Goal: Task Accomplishment & Management: Manage account settings

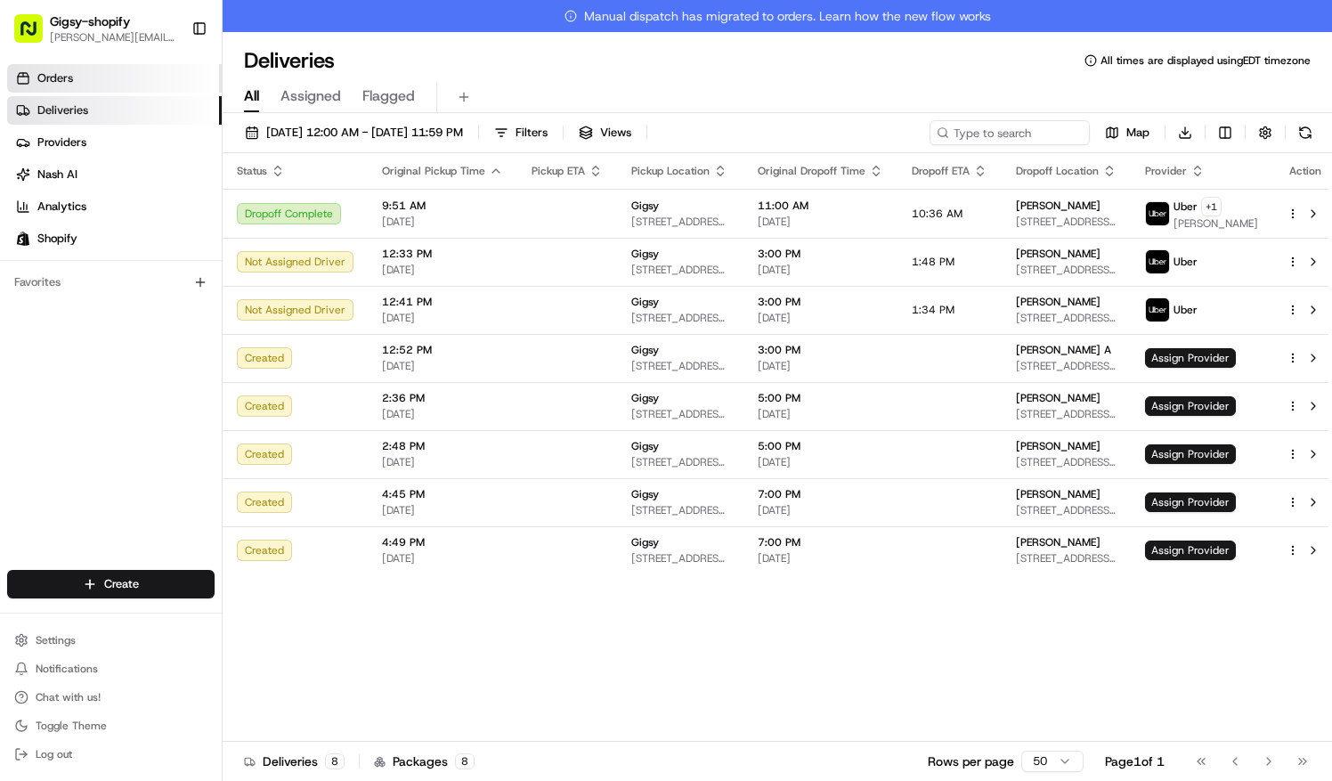
click at [52, 80] on span "Orders" at bounding box center [55, 78] width 36 height 16
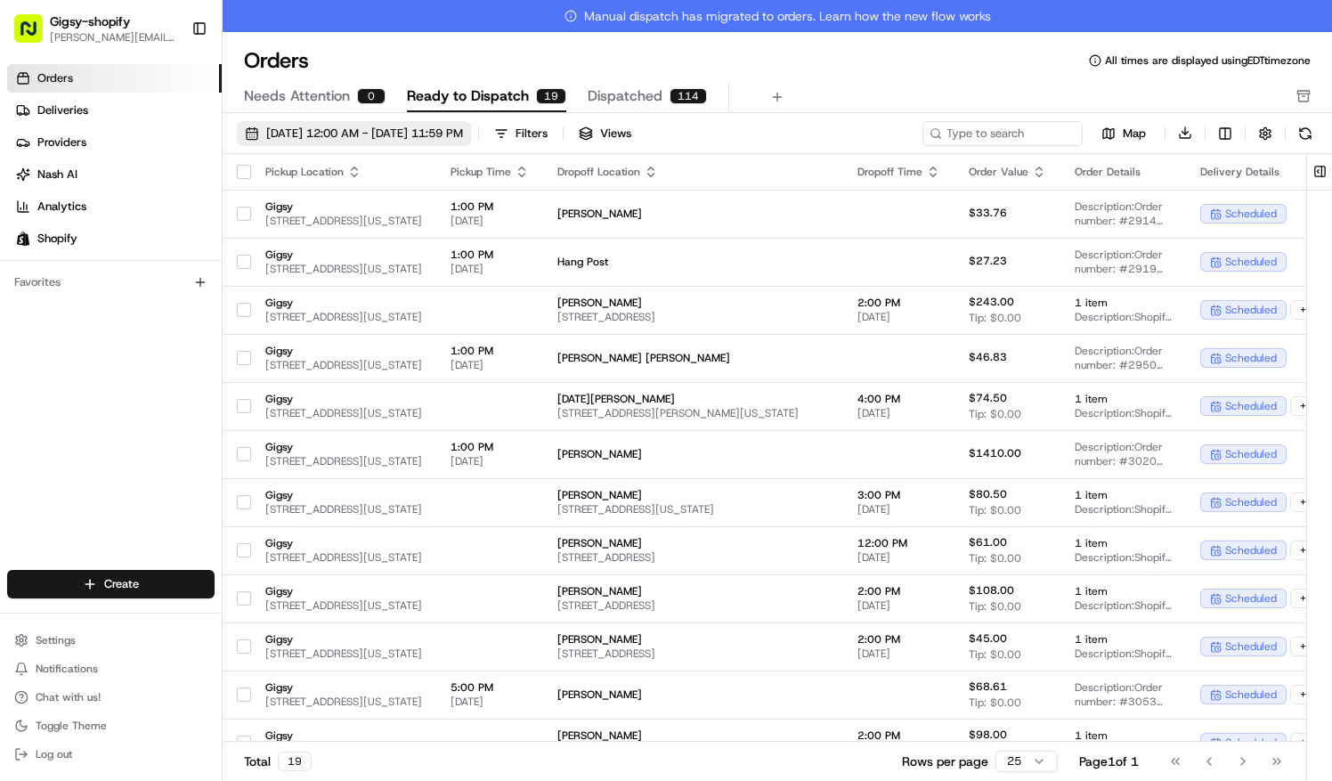
click at [323, 130] on span "[DATE] 12:00 AM - [DATE] 11:59 PM" at bounding box center [364, 134] width 197 height 16
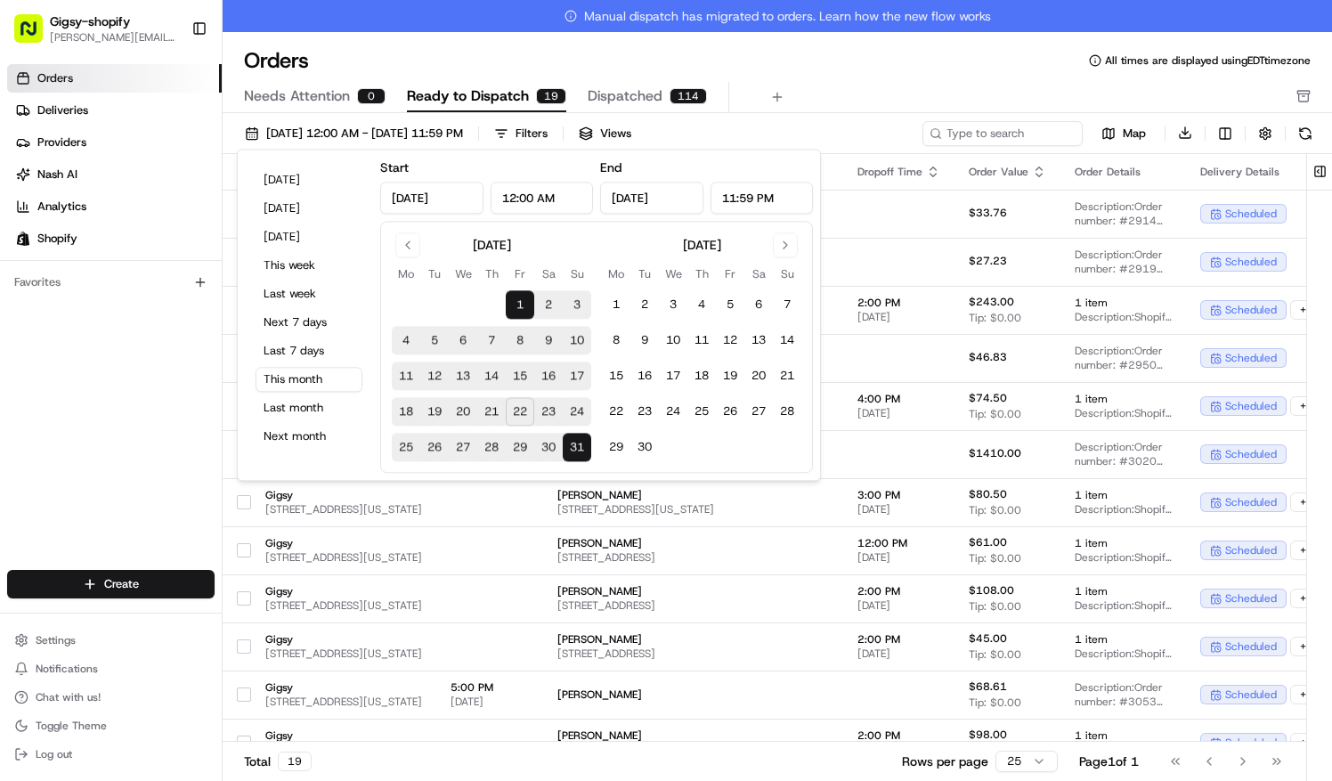
click at [515, 411] on button "22" at bounding box center [520, 412] width 28 height 28
type input "[DATE]"
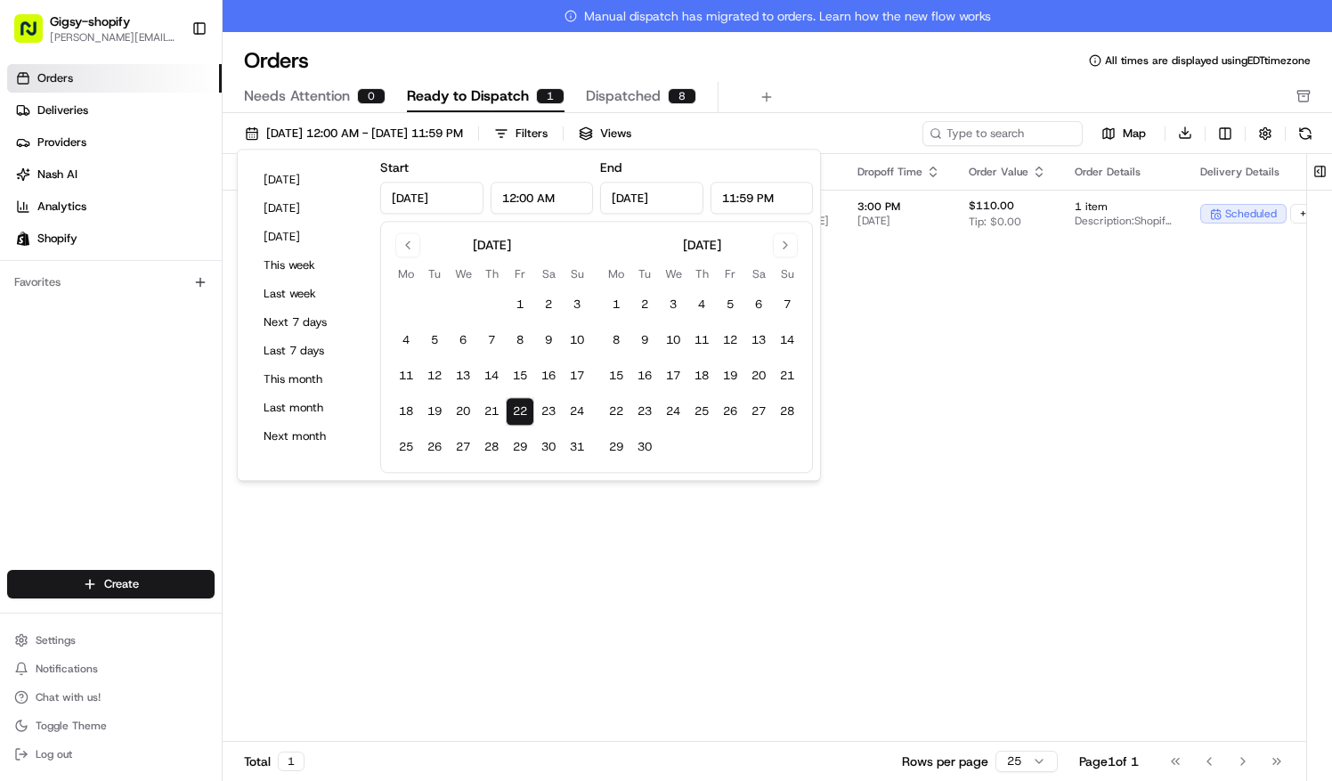
click at [523, 618] on div "Pickup Location Pickup Time Dropoff Location Dropoff Time Order Value Order Det…" at bounding box center [922, 464] width 1399 height 620
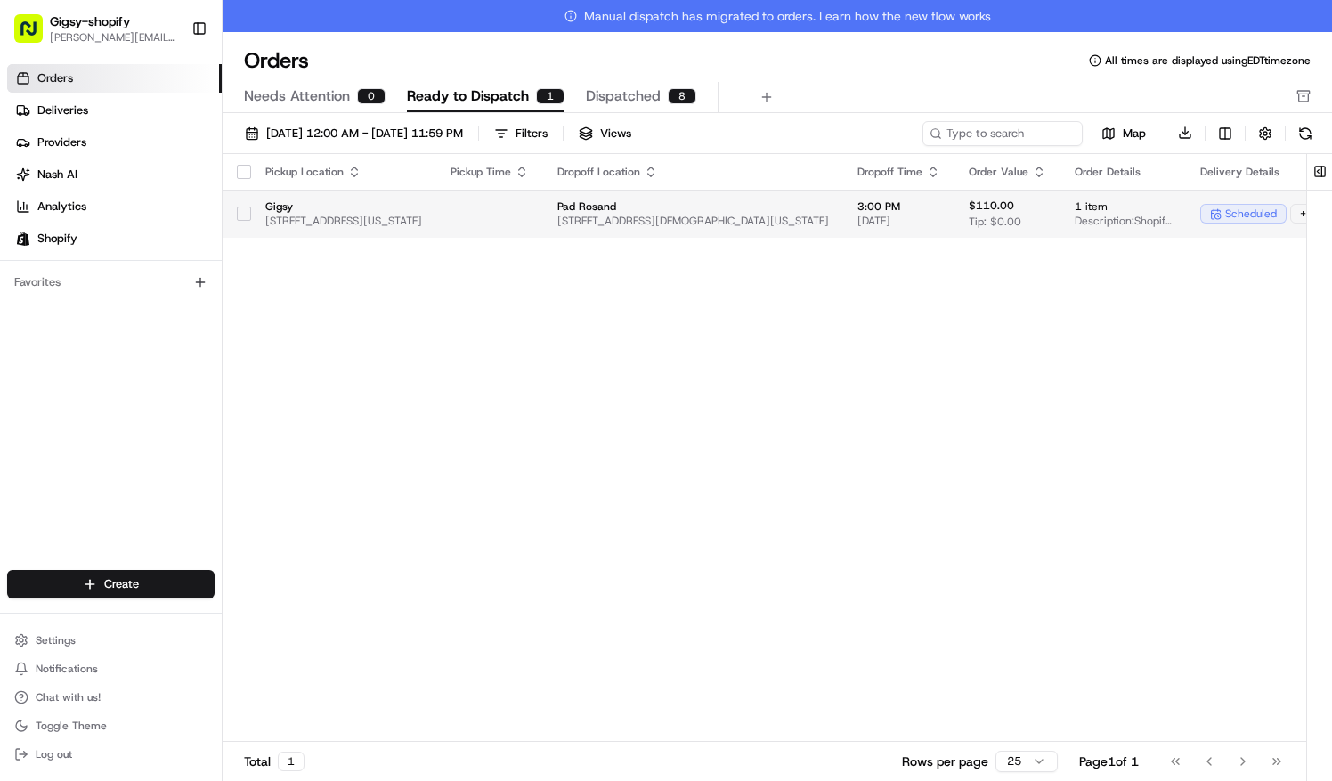
click at [241, 212] on button "button" at bounding box center [244, 214] width 14 height 14
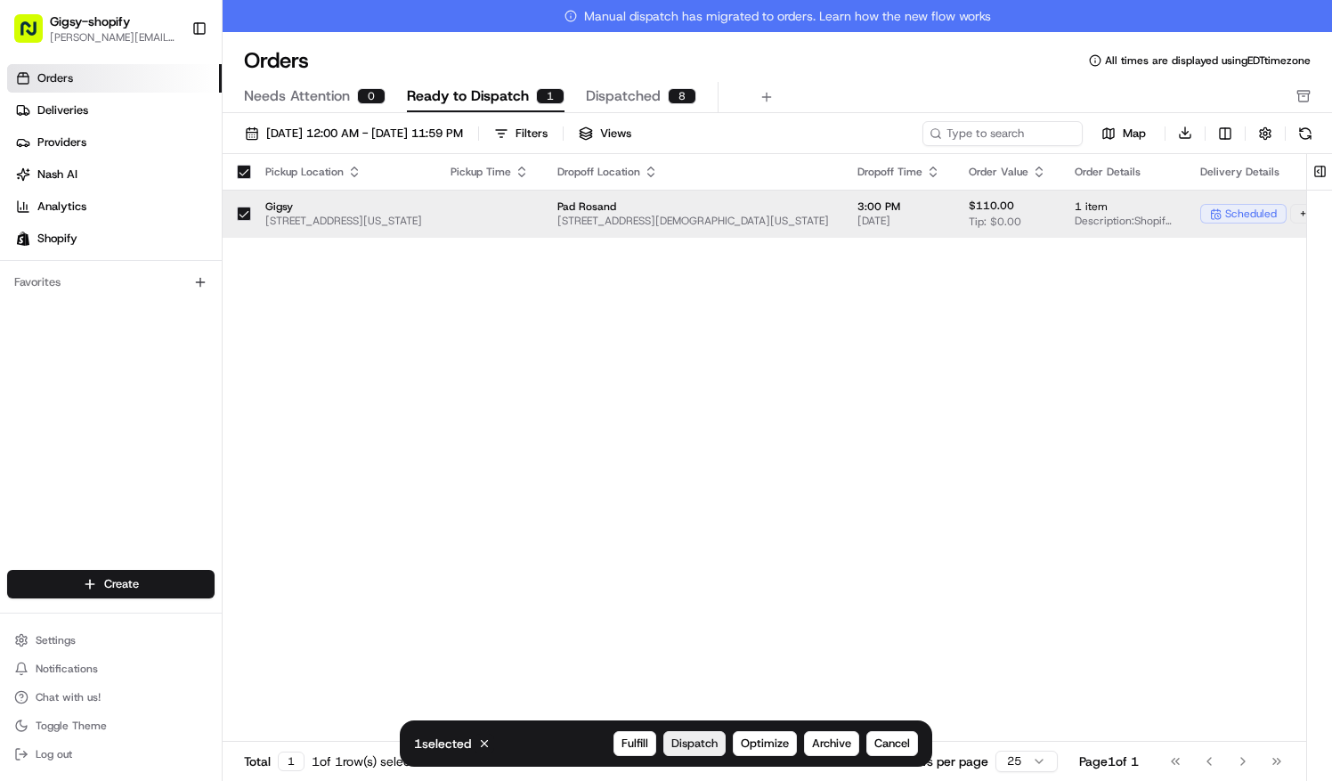
click at [709, 741] on span "Dispatch" at bounding box center [694, 743] width 46 height 16
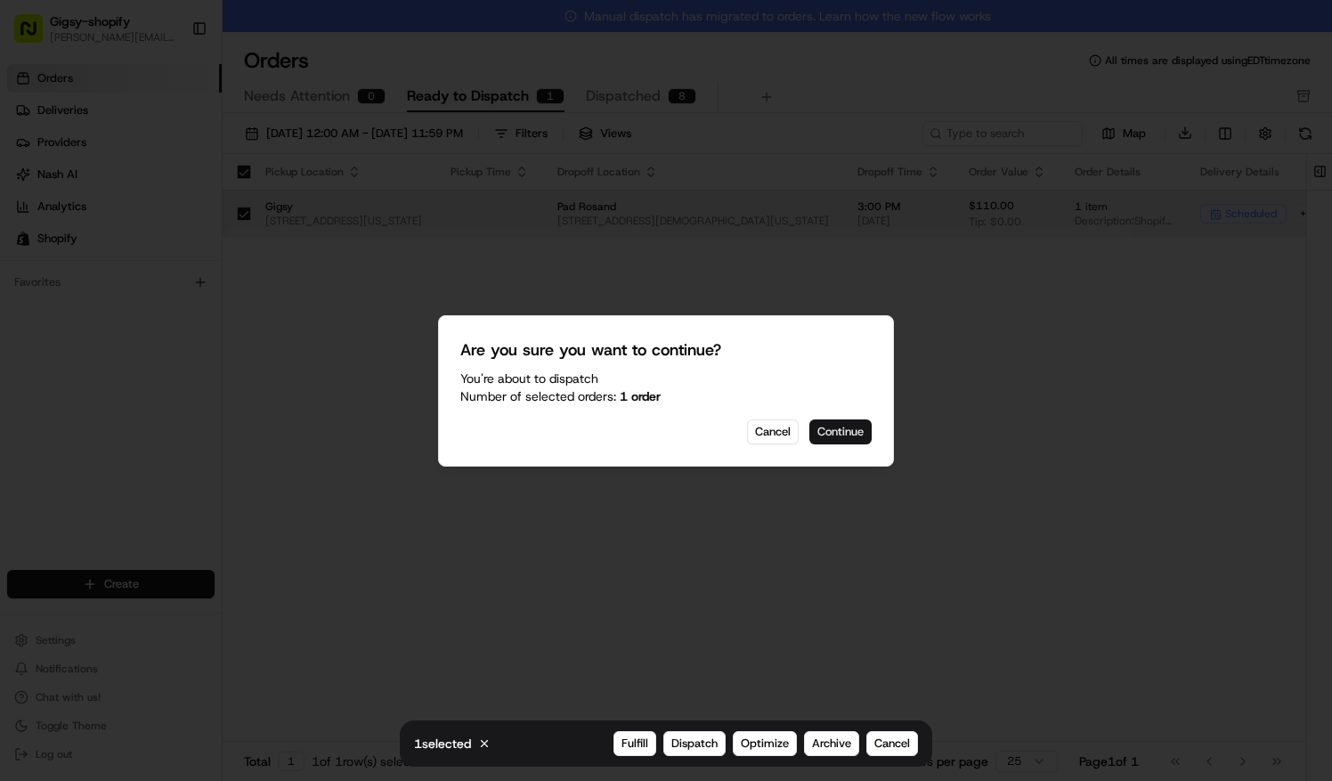
click at [837, 427] on button "Continue" at bounding box center [840, 431] width 62 height 25
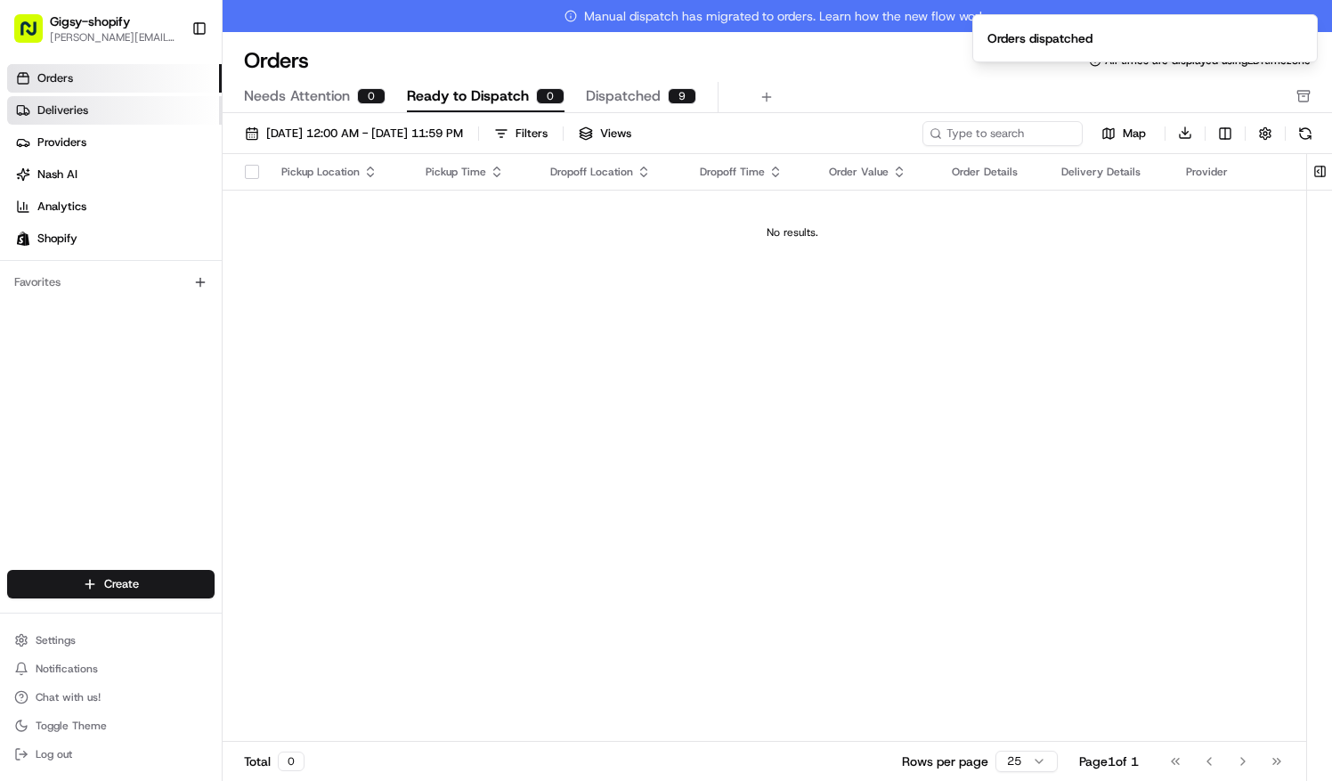
click at [121, 118] on link "Deliveries" at bounding box center [114, 110] width 215 height 28
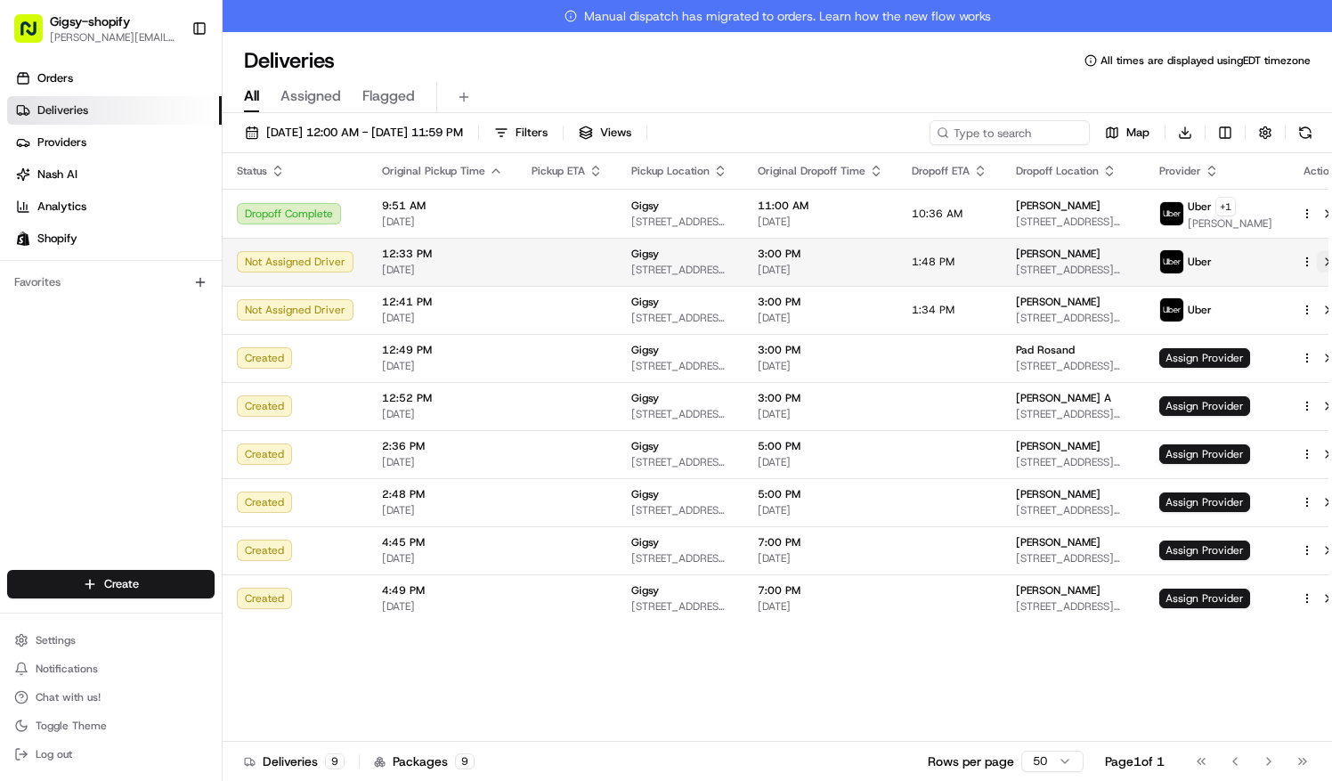
click at [1317, 263] on button at bounding box center [1327, 261] width 21 height 21
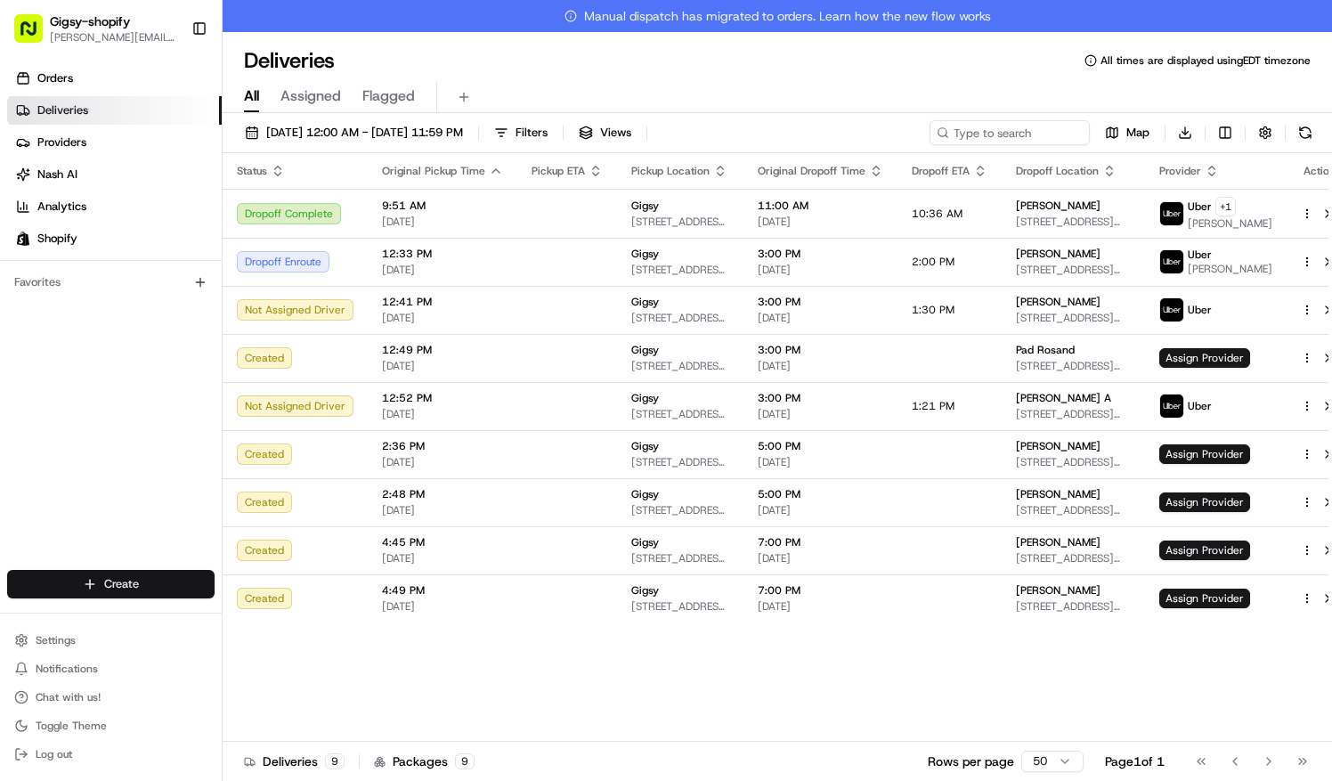
click at [157, 577] on html "Gigsy-shopify [PERSON_NAME][EMAIL_ADDRESS][DOMAIN_NAME] Toggle Sidebar Orders D…" at bounding box center [666, 390] width 1332 height 781
click at [283, 620] on link "Delivery" at bounding box center [322, 618] width 199 height 32
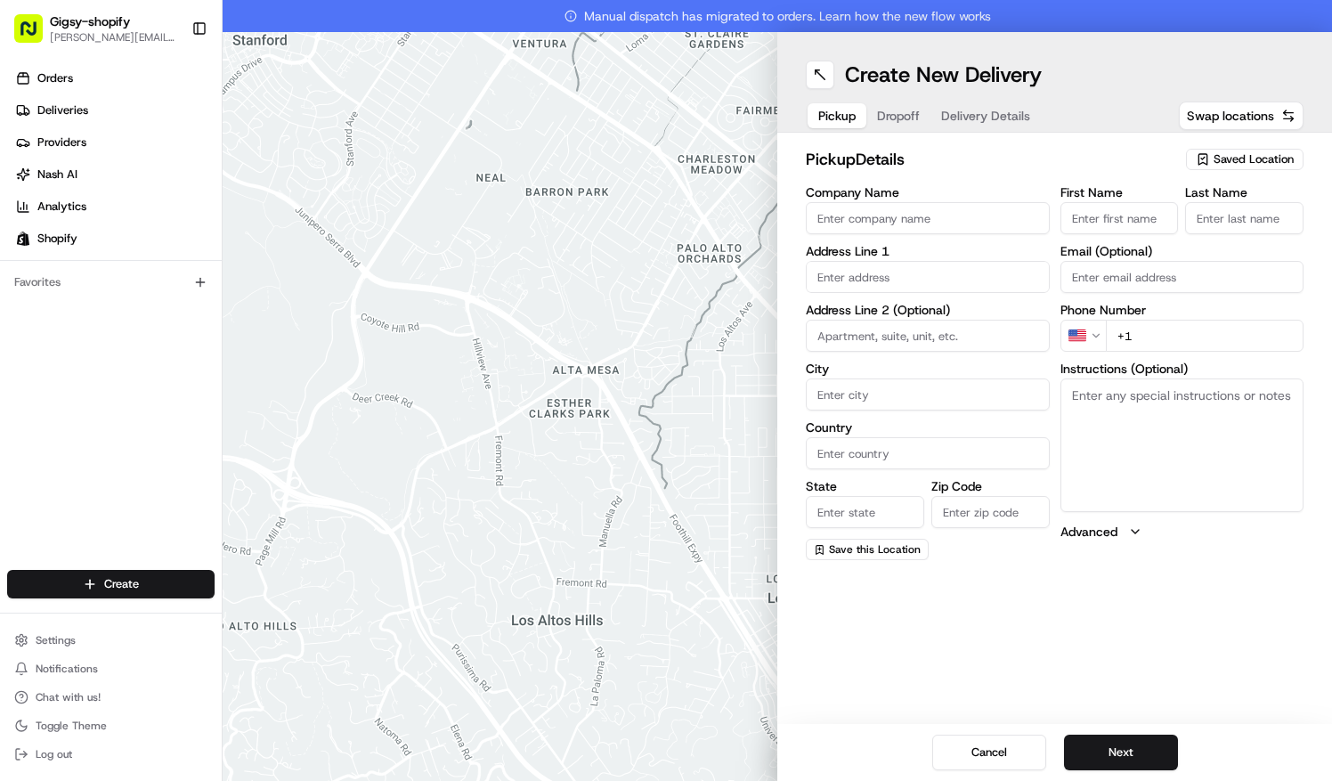
click at [1223, 157] on span "Saved Location" at bounding box center [1253, 159] width 80 height 16
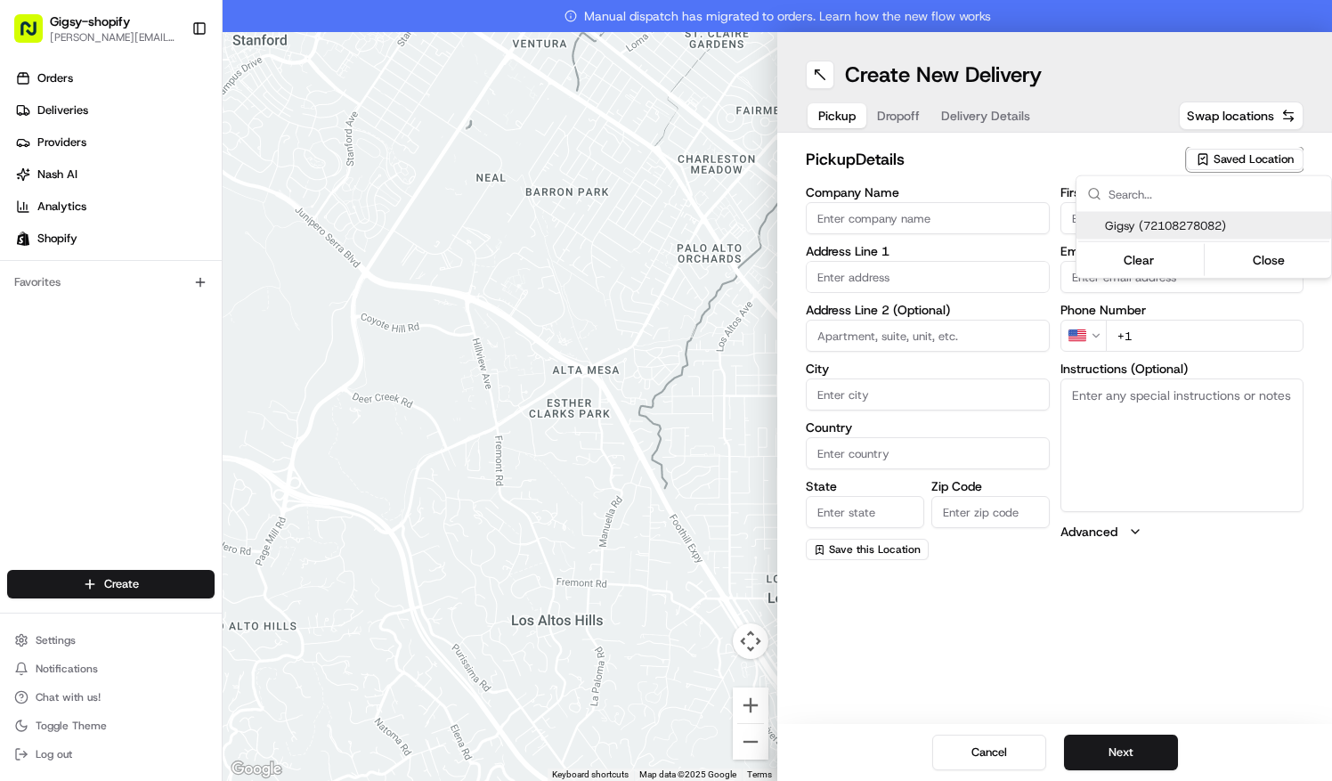
click at [1212, 230] on span "Gigsy (72108278082)" at bounding box center [1214, 226] width 219 height 16
type input "Gigsy"
type input "[STREET_ADDRESS]"
type input "[US_STATE]"
type input "US"
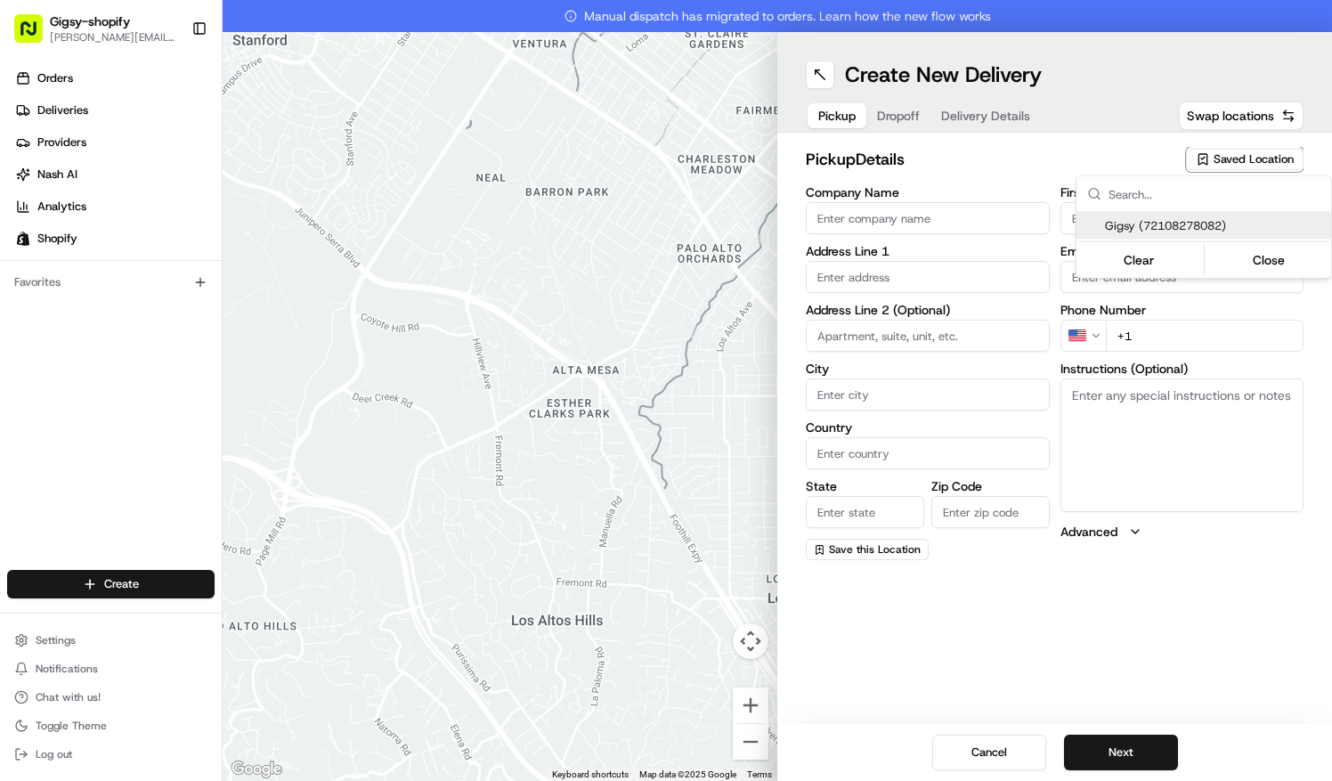
type input "NY"
type input "10013"
type input "Gigsy"
type input "Balloons"
type input "[EMAIL_ADDRESS][DOMAIN_NAME]"
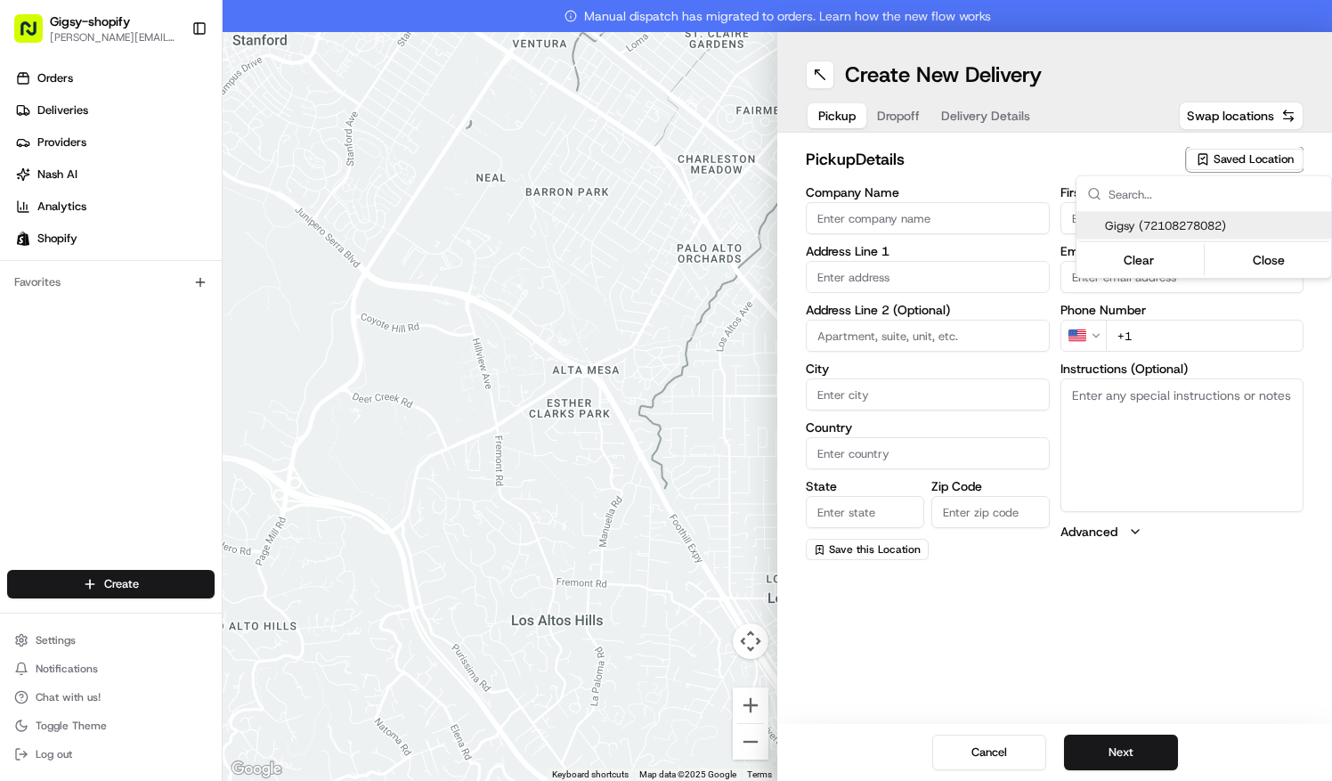
type input "[PHONE_NUMBER]"
type textarea "Left side of street between [GEOGRAPHIC_DATA][PERSON_NAME] and [PERSON_NAME][GE…"
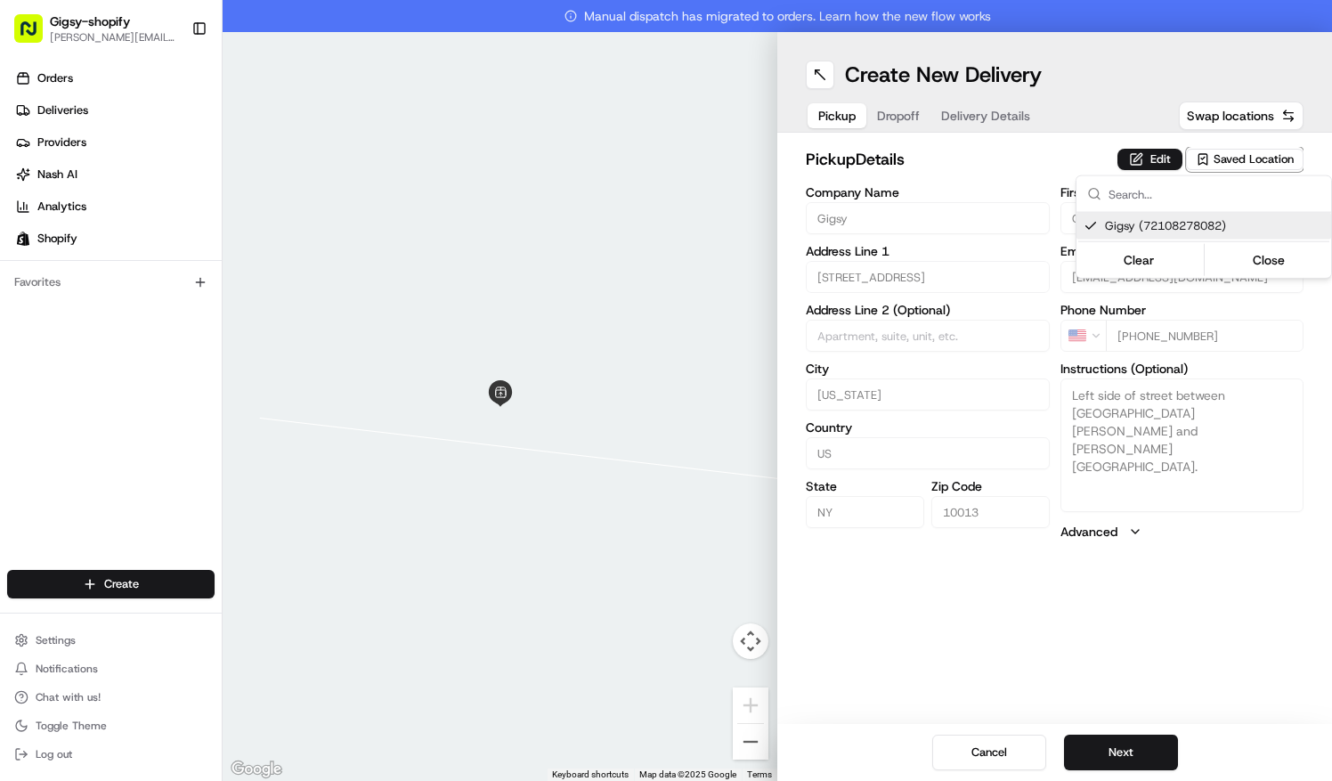
click at [1138, 755] on html "Gigsy-shopify [PERSON_NAME][EMAIL_ADDRESS][DOMAIN_NAME] Toggle Sidebar Orders D…" at bounding box center [666, 390] width 1332 height 781
click at [1138, 755] on button "Next" at bounding box center [1121, 752] width 114 height 36
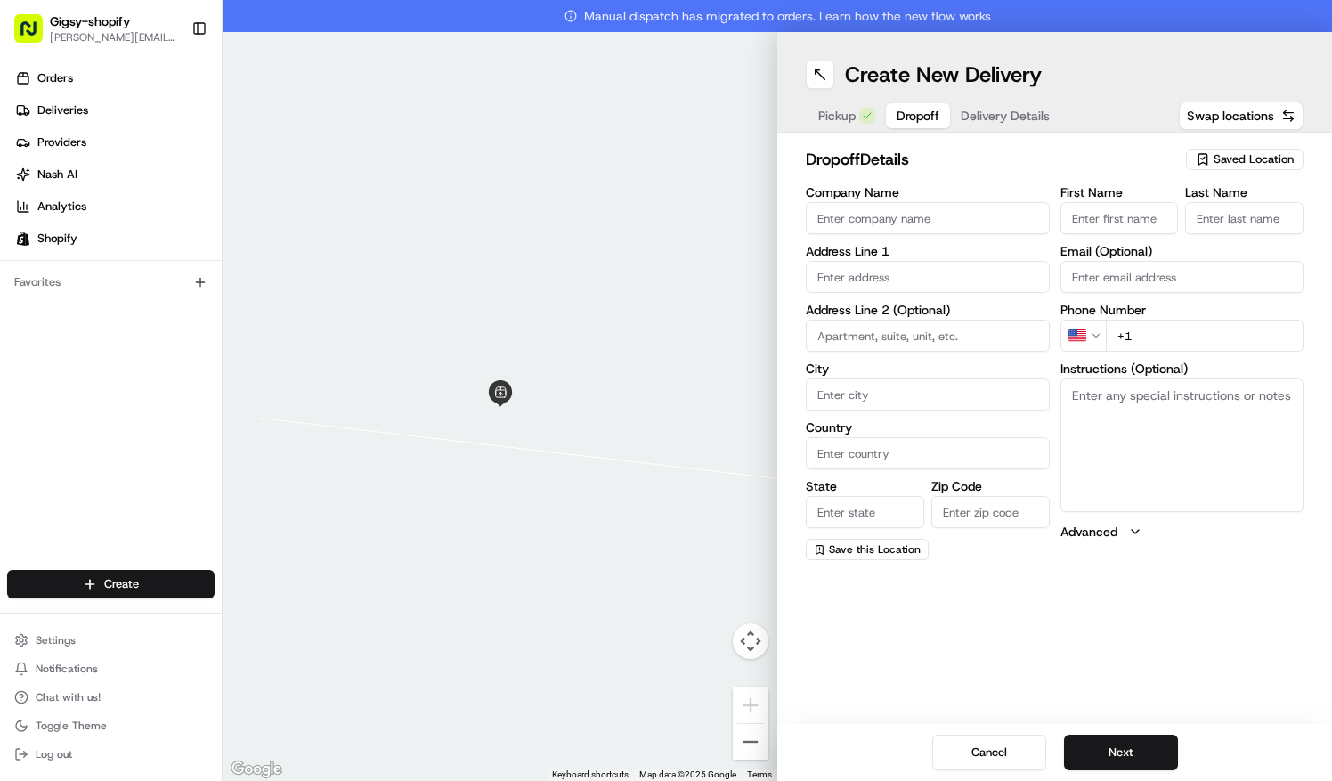
click at [1075, 215] on input "First Name" at bounding box center [1119, 218] width 118 height 32
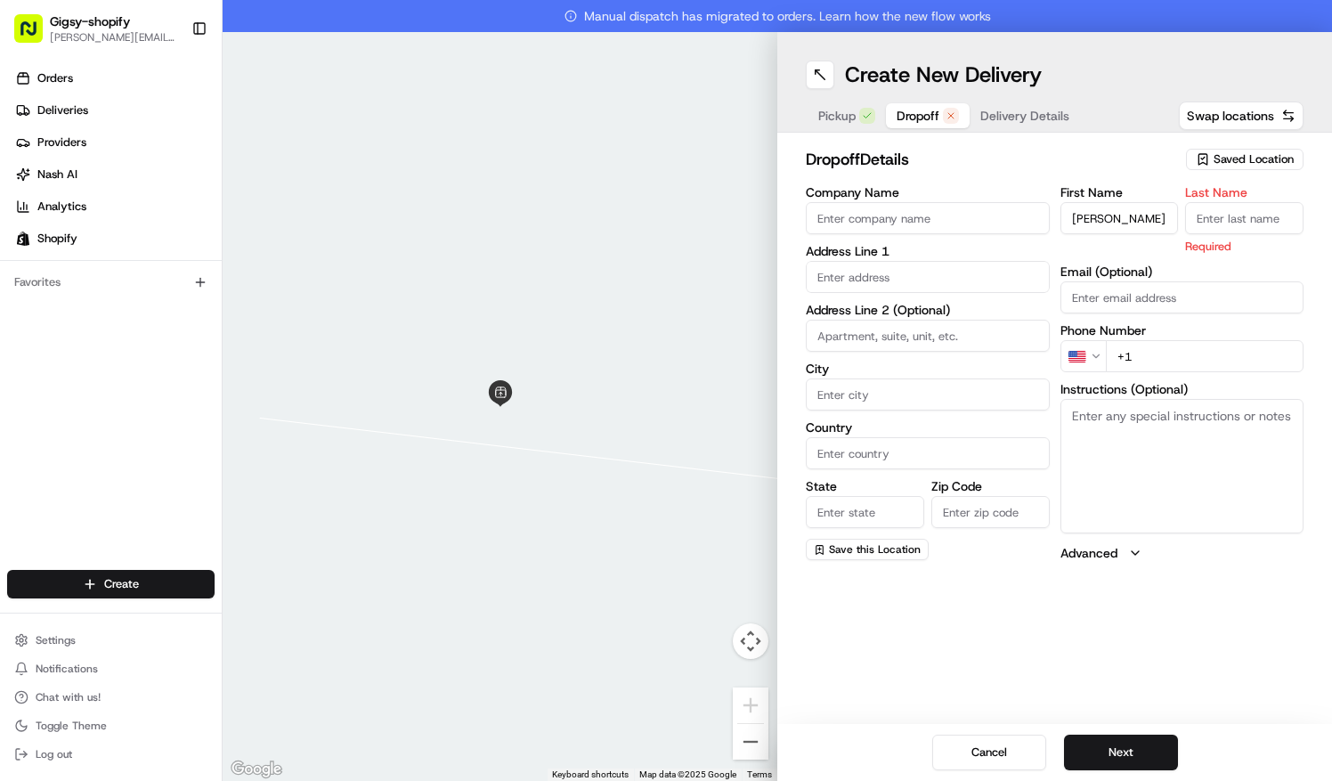
click at [1140, 228] on input "[PERSON_NAME]" at bounding box center [1119, 218] width 118 height 32
type input "[PERSON_NAME]"
type input "d"
type input "Dishi"
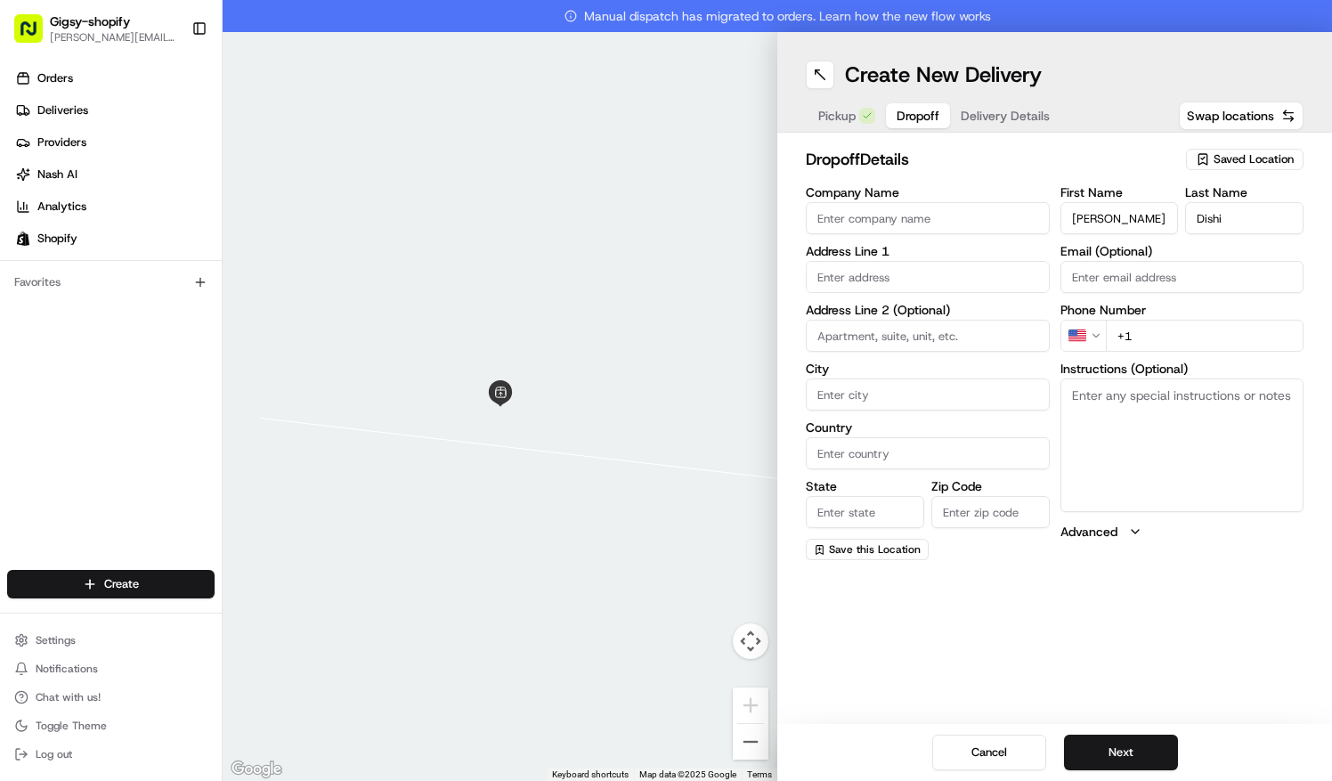
paste input "[EMAIL_ADDRESS][DOMAIN_NAME]"
type input "[EMAIL_ADDRESS][DOMAIN_NAME]"
click at [869, 285] on input "text" at bounding box center [928, 277] width 244 height 32
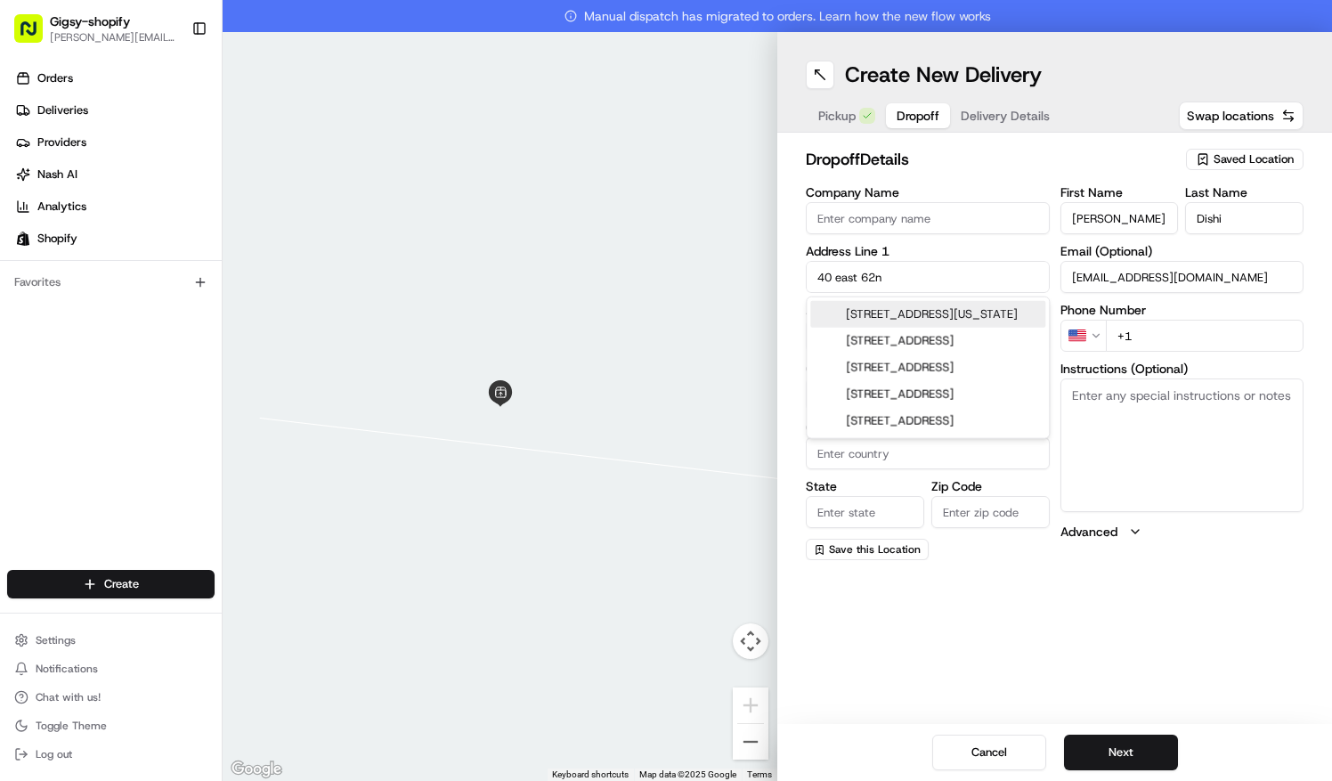
click at [879, 308] on div "[STREET_ADDRESS][US_STATE]" at bounding box center [927, 314] width 235 height 27
type input "[STREET_ADDRESS][US_STATE]"
type input "[US_STATE]"
type input "[GEOGRAPHIC_DATA]"
type input "NY"
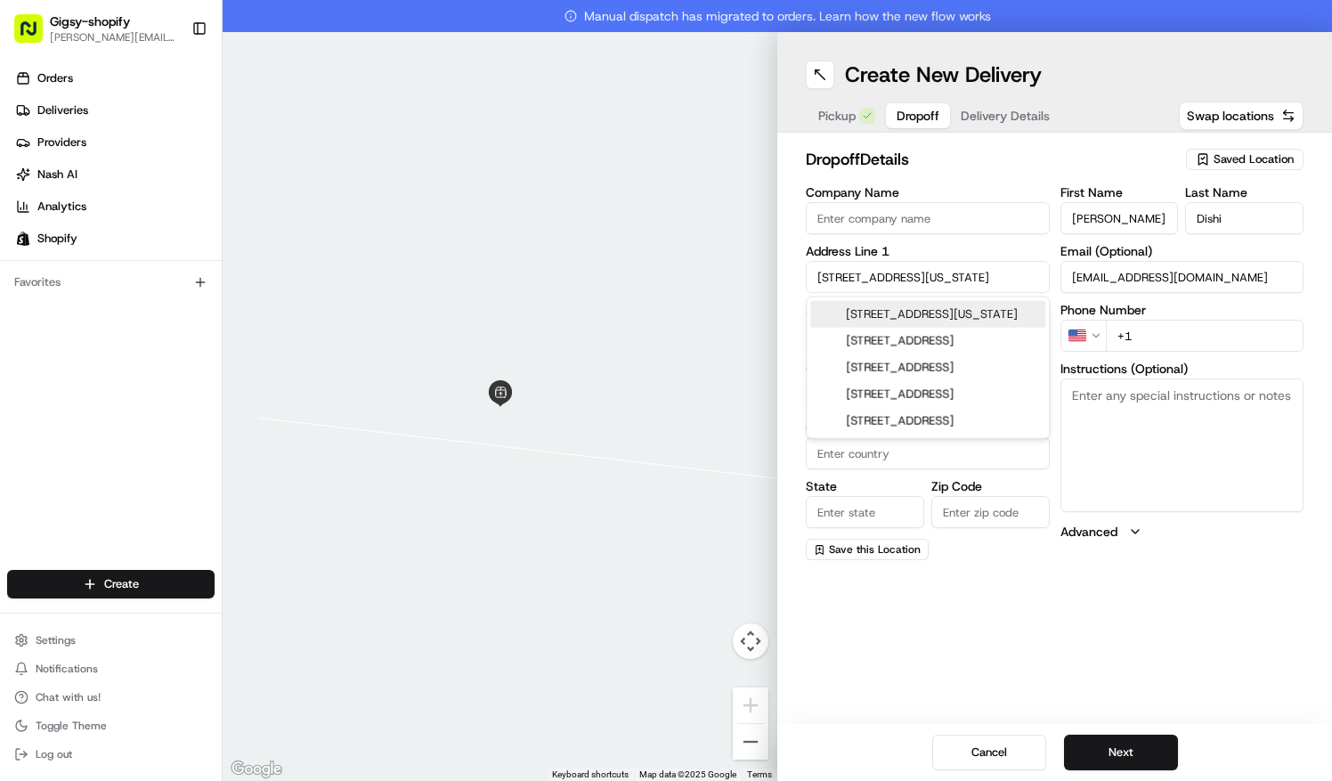
type input "10065"
type input "[STREET_ADDRESS]"
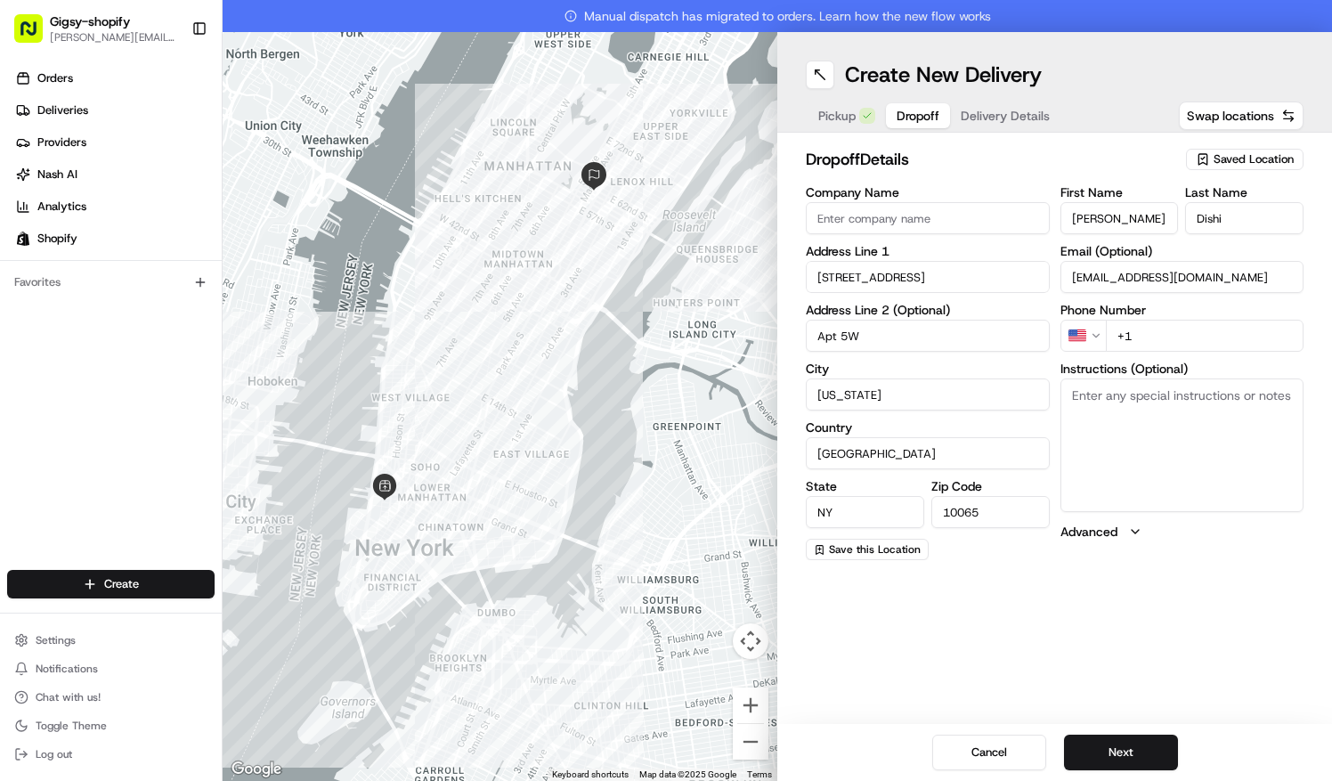
type input "Apt 5W"
click at [1168, 344] on input "+1" at bounding box center [1205, 336] width 199 height 32
paste input "[PHONE_NUMBER]"
type input "[PHONE_NUMBER]"
click at [1143, 409] on textarea "Instructions (Optional)" at bounding box center [1182, 445] width 244 height 134
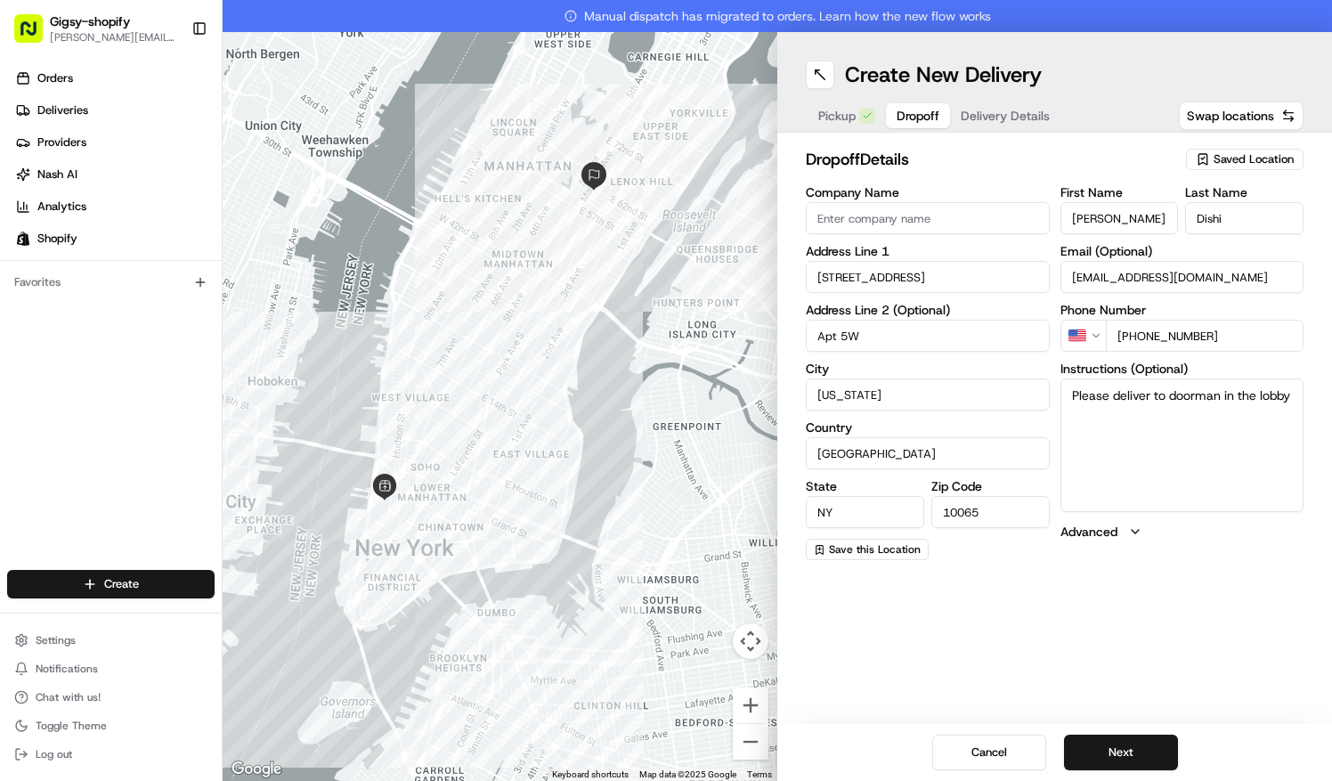
type textarea "Please deliver to doorman in the lobby"
click at [1139, 751] on button "Next" at bounding box center [1121, 752] width 114 height 36
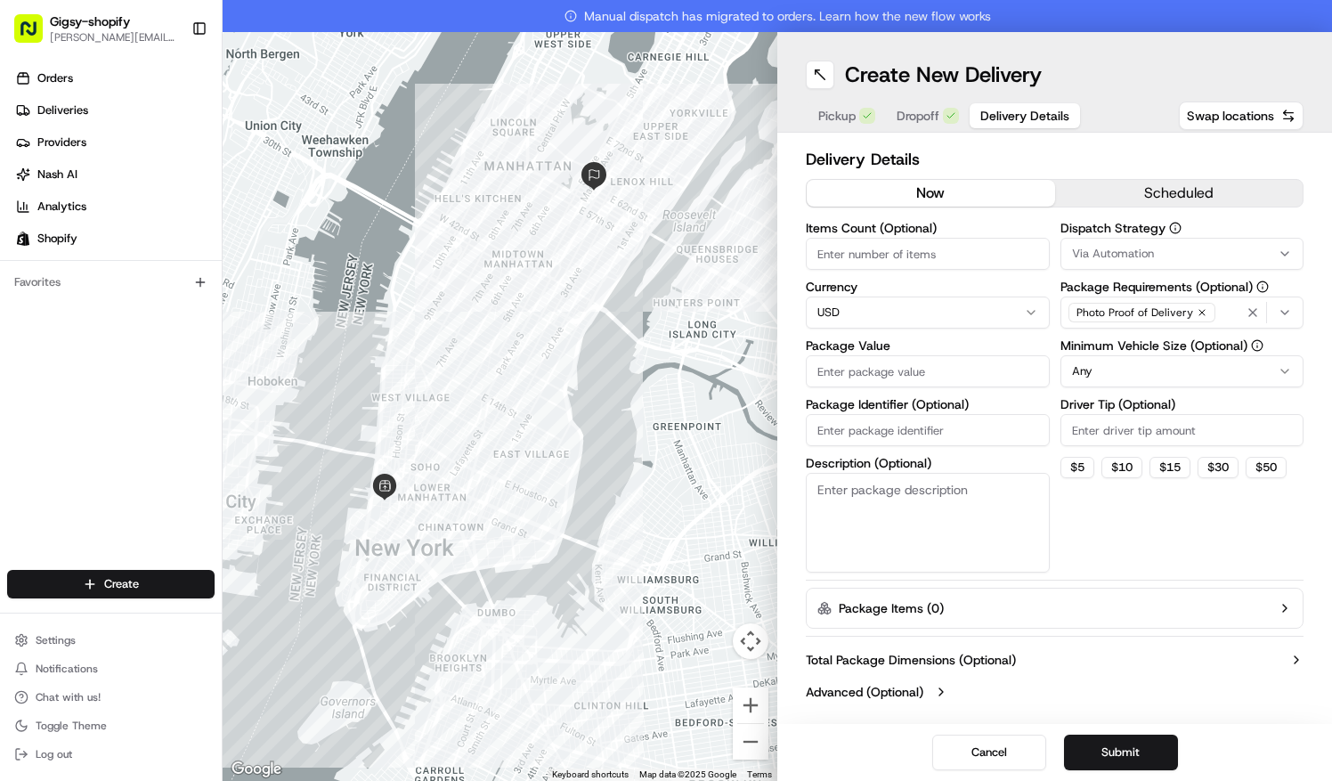
click at [1176, 197] on button "scheduled" at bounding box center [1179, 193] width 248 height 27
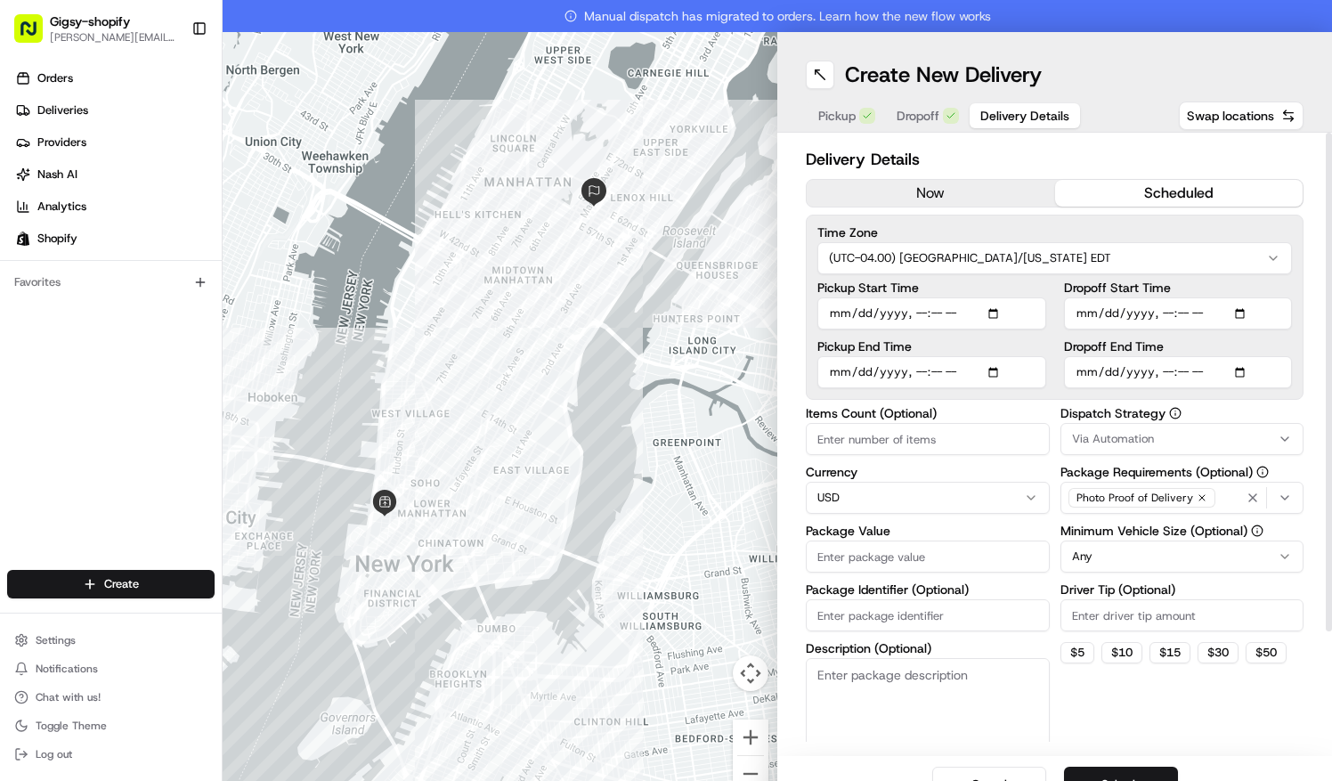
click at [1076, 318] on input "Dropoff Start Time" at bounding box center [1178, 313] width 229 height 32
type input "[DATE]T14:00"
click at [1083, 370] on input "Dropoff End Time" at bounding box center [1178, 372] width 229 height 32
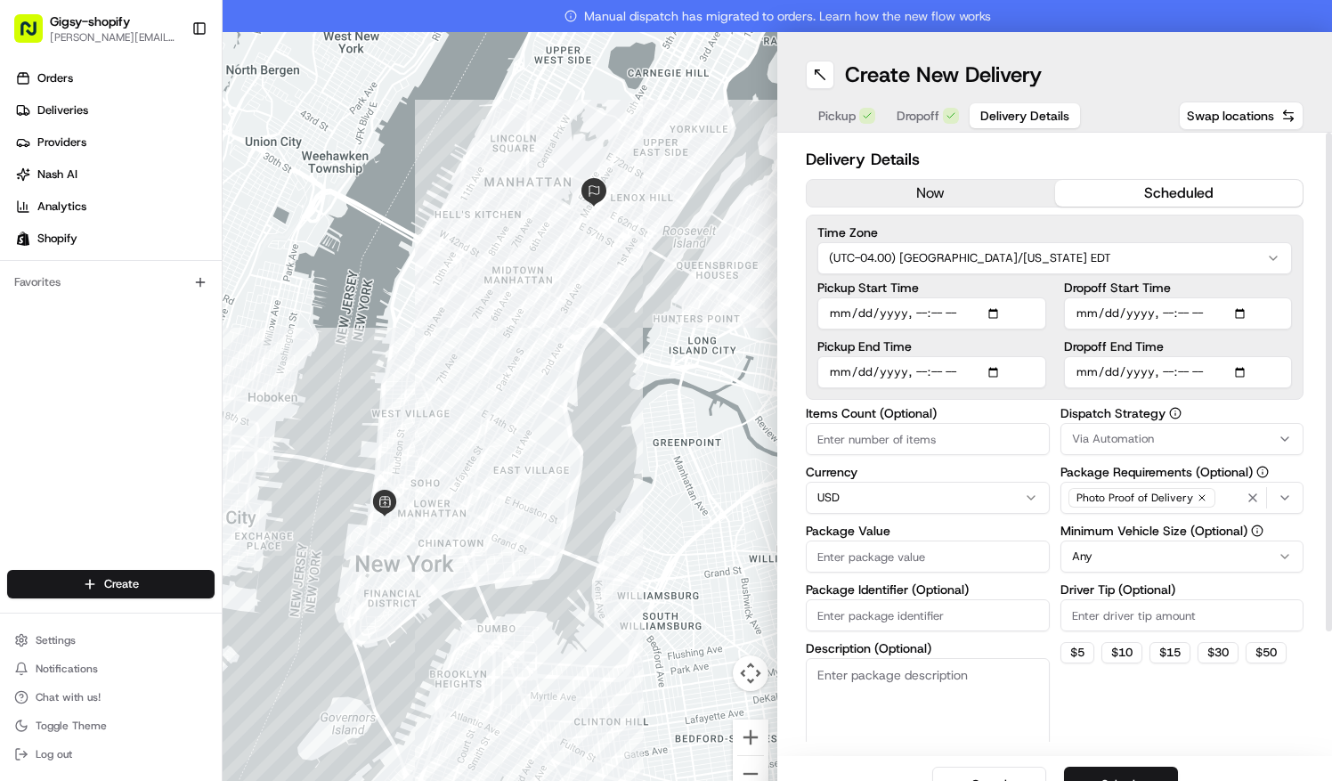
click at [1086, 370] on input "Dropoff End Time" at bounding box center [1178, 372] width 229 height 32
click at [1098, 374] on input "Dropoff End Time" at bounding box center [1178, 372] width 229 height 32
click at [1115, 375] on input "Dropoff End Time" at bounding box center [1178, 372] width 229 height 32
click at [1164, 369] on input "Dropoff End Time" at bounding box center [1178, 372] width 229 height 32
click at [1154, 370] on input "Dropoff End Time" at bounding box center [1178, 372] width 229 height 32
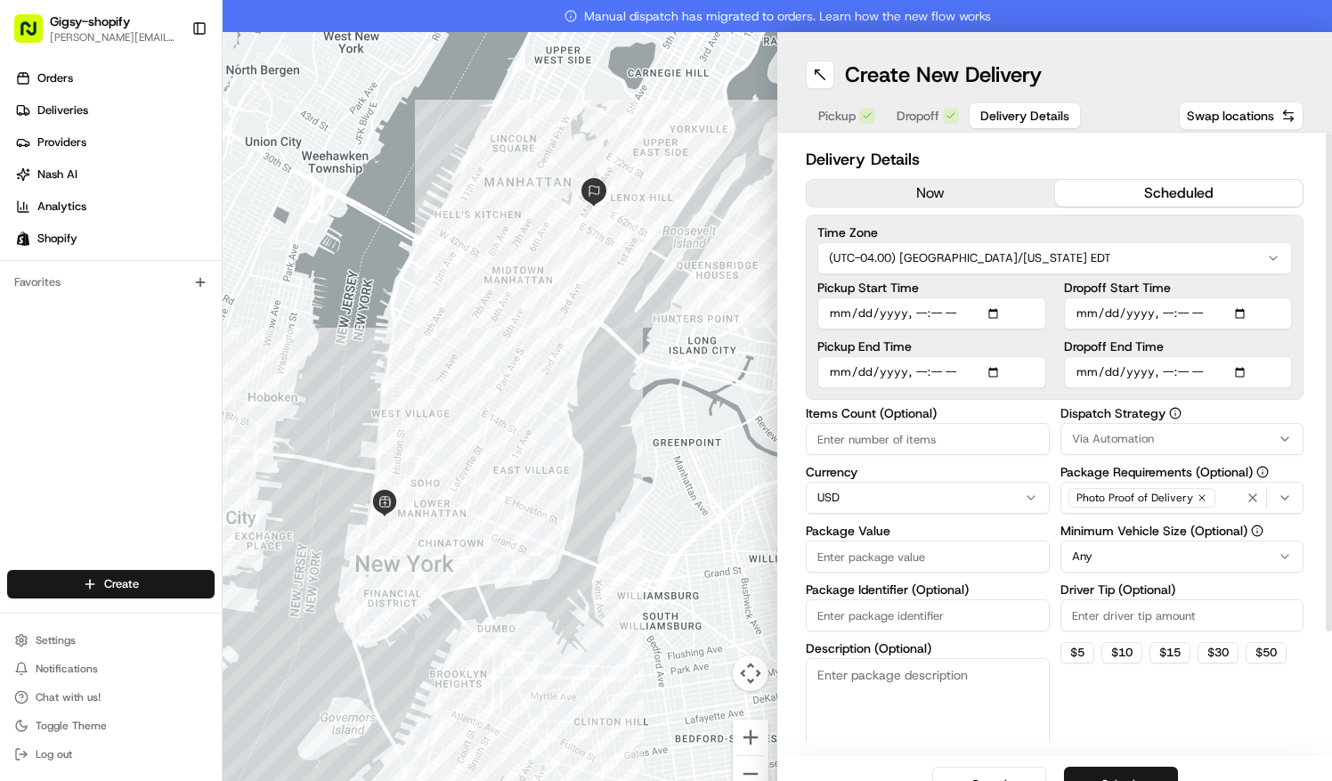
type input "[DATE]T16:00"
click at [1127, 431] on span "Via Automation" at bounding box center [1113, 439] width 82 height 16
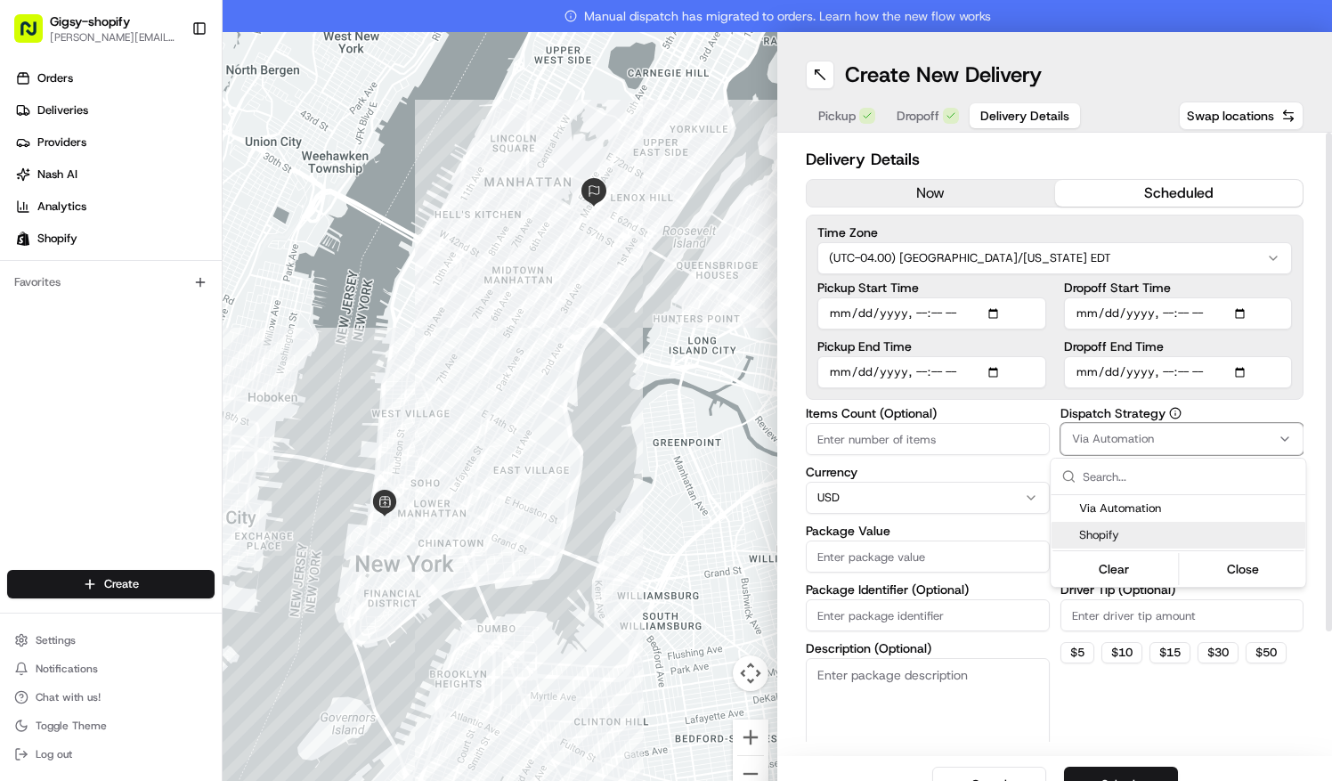
click at [1106, 533] on span "Shopify" at bounding box center [1188, 535] width 219 height 16
click at [1256, 585] on div "Clear Close" at bounding box center [1177, 567] width 255 height 38
click at [1253, 574] on button "Close" at bounding box center [1243, 568] width 122 height 25
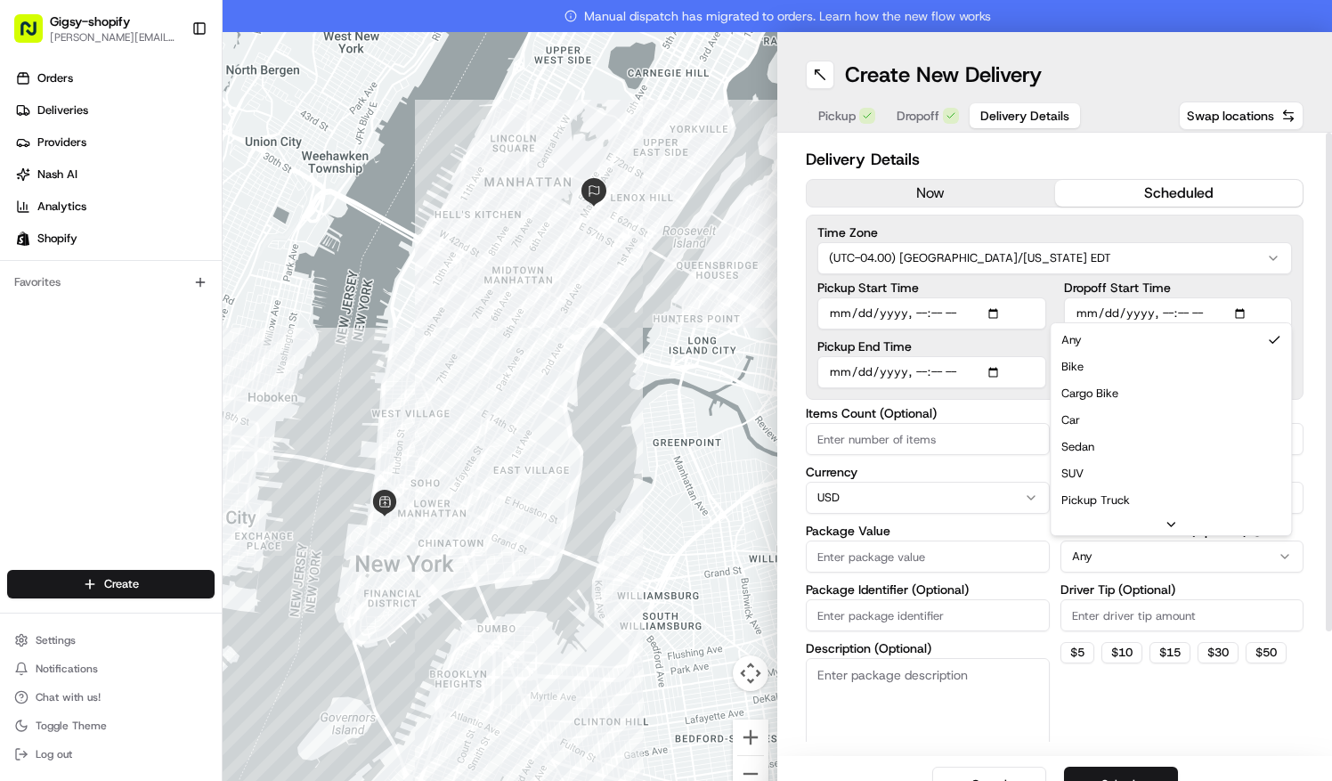
click at [1082, 556] on html "Gigsy-shopify [PERSON_NAME][EMAIL_ADDRESS][DOMAIN_NAME] Toggle Sidebar Orders D…" at bounding box center [666, 390] width 1332 height 781
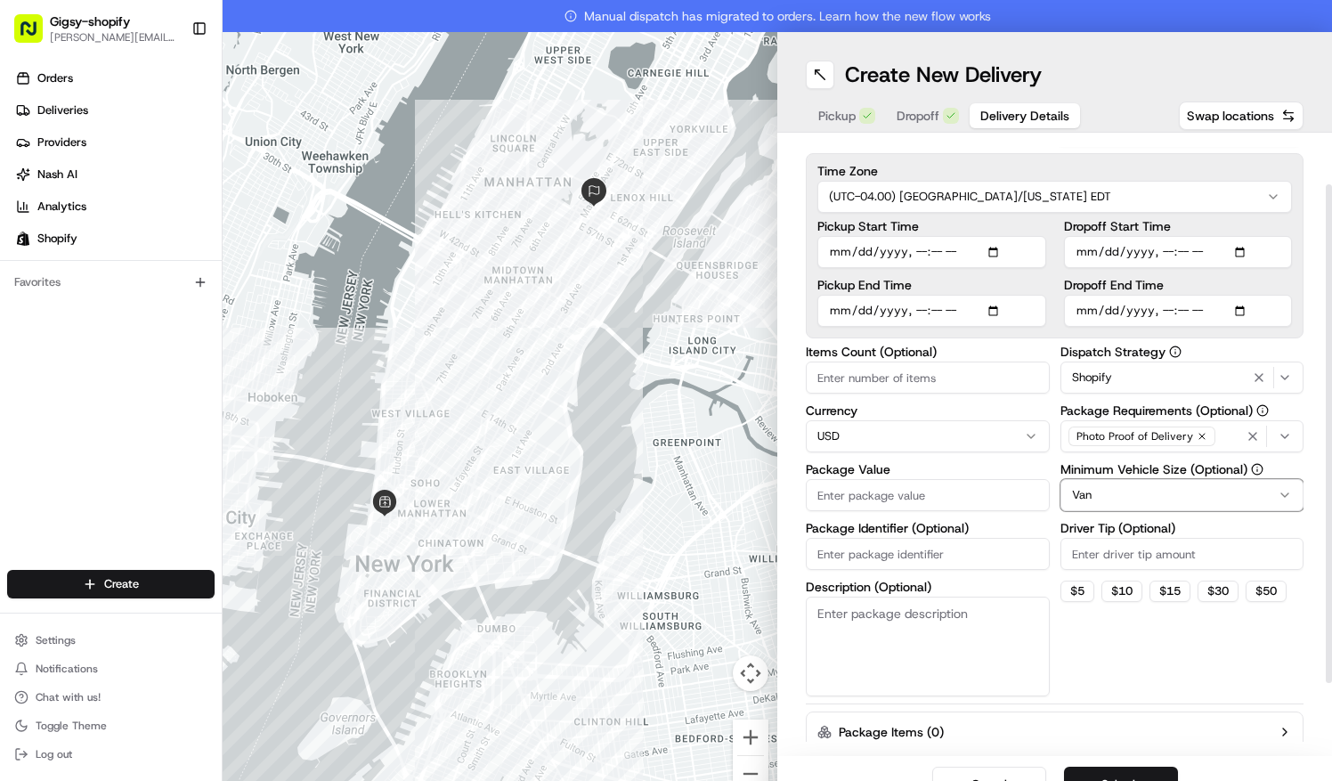
scroll to position [62, 0]
click at [1068, 587] on button "$ 5" at bounding box center [1077, 590] width 34 height 21
type input "5"
click at [876, 641] on textarea "Description (Optional)" at bounding box center [928, 646] width 244 height 100
type textarea "balloons"
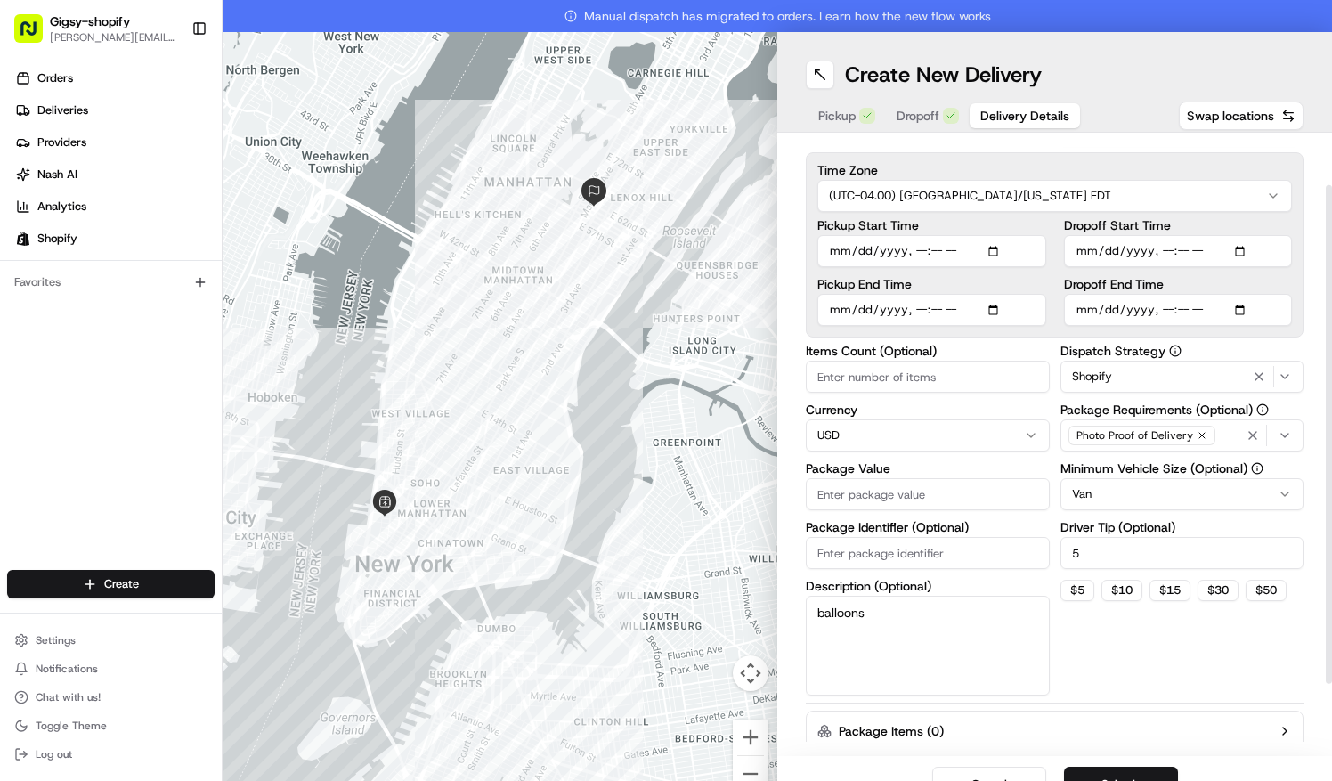
click at [877, 497] on input "Package Value" at bounding box center [928, 494] width 244 height 32
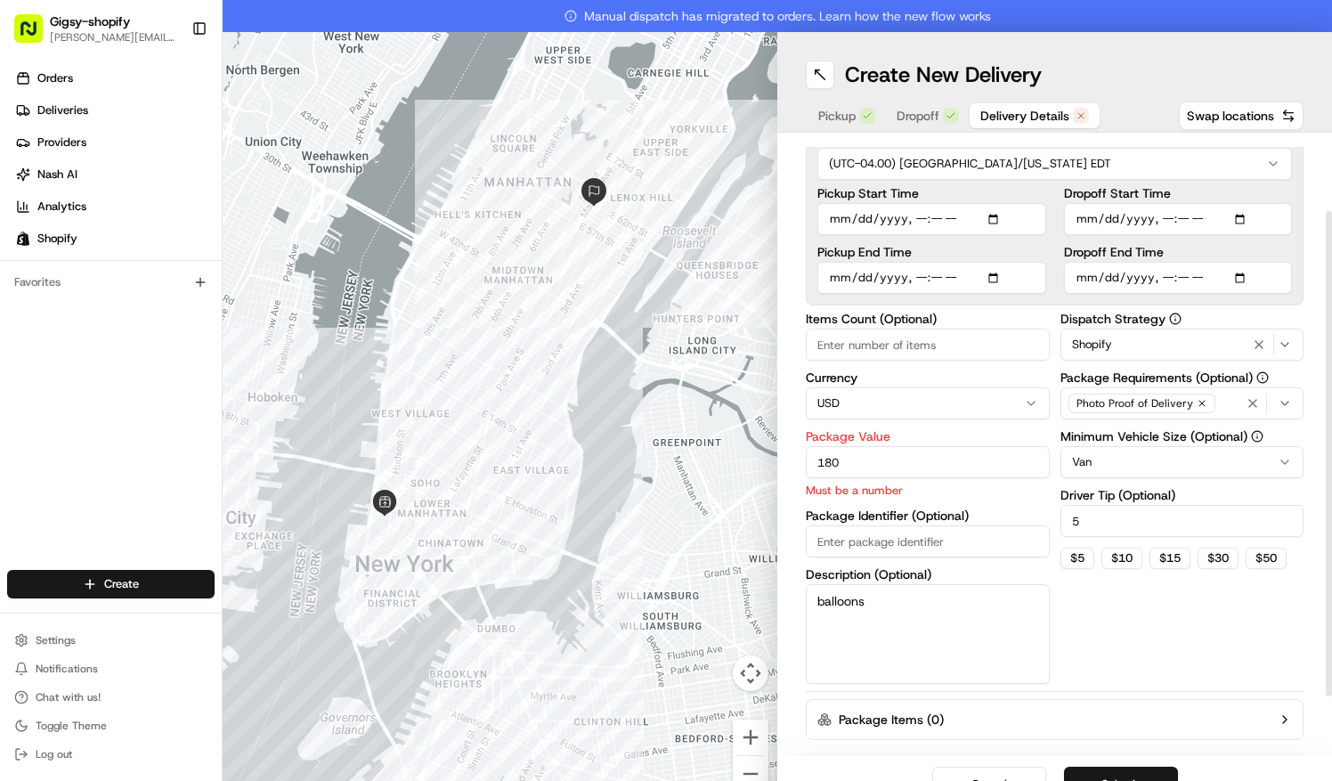
scroll to position [96, 0]
type input "180"
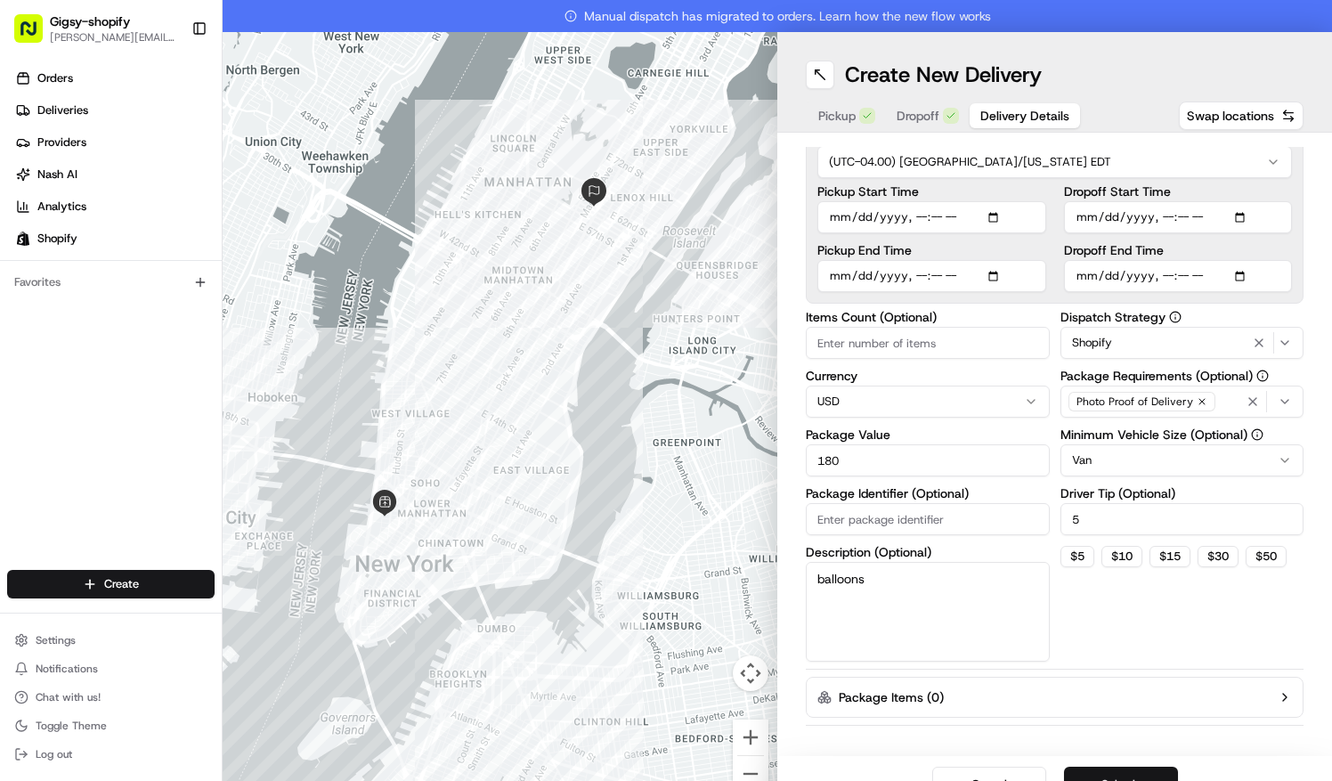
click at [1109, 768] on button "Submit" at bounding box center [1121, 784] width 114 height 36
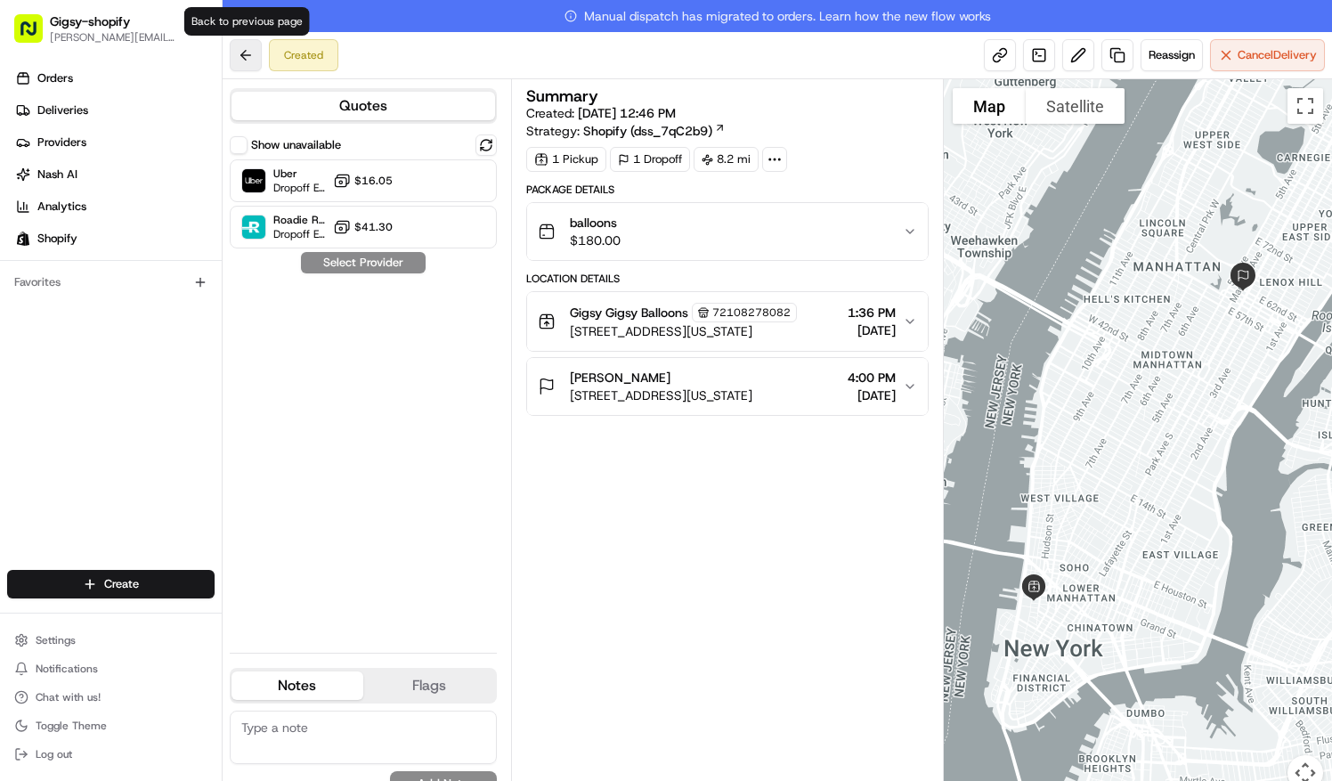
click at [244, 55] on button at bounding box center [246, 55] width 32 height 32
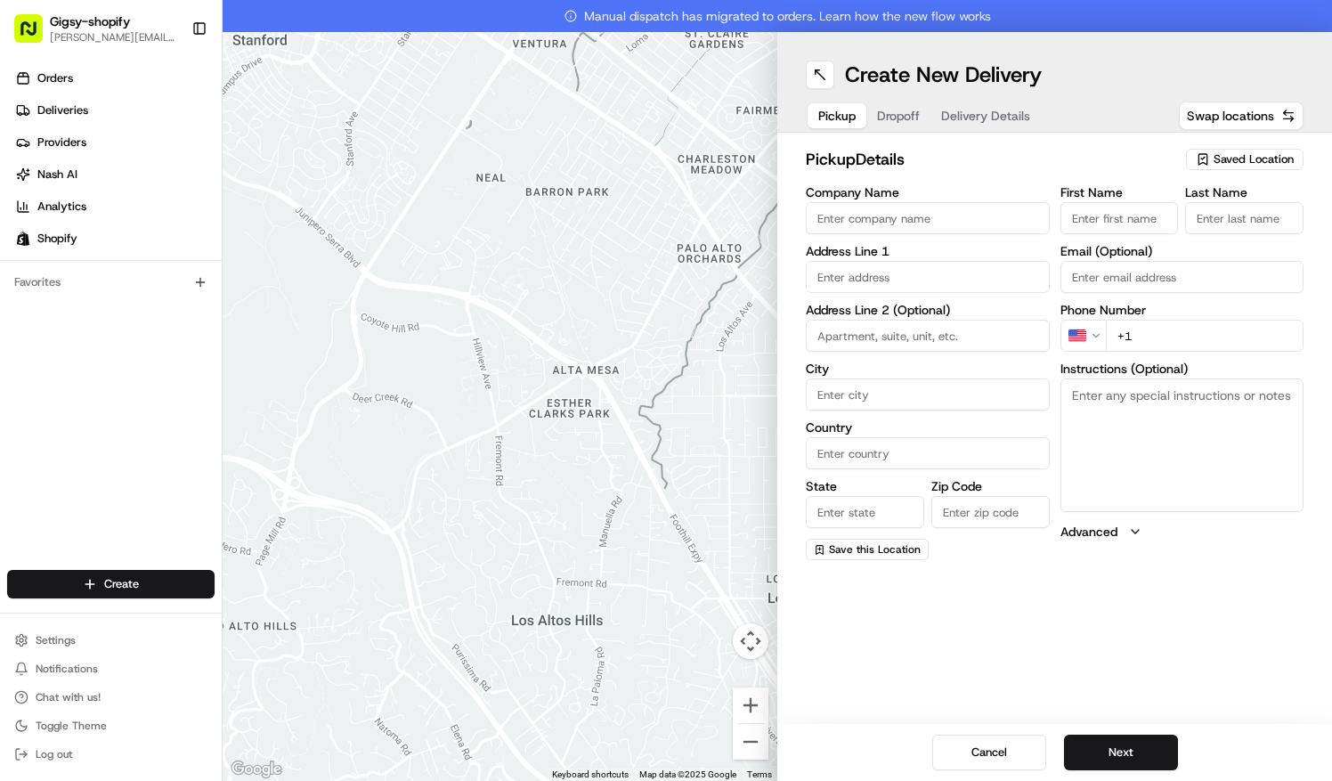
click at [244, 55] on div at bounding box center [500, 406] width 555 height 749
click at [154, 100] on link "Deliveries" at bounding box center [114, 110] width 215 height 28
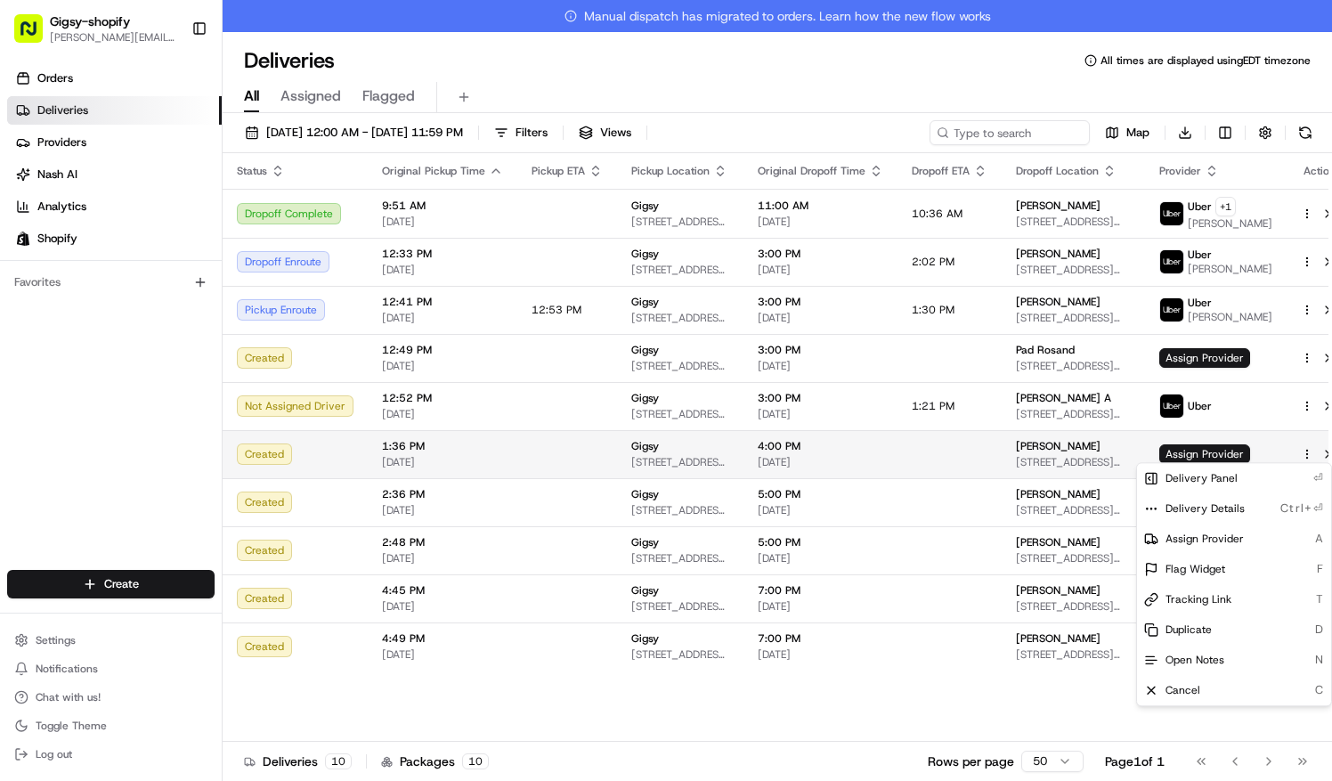
click at [1284, 452] on html "Gigsy-shopify [PERSON_NAME][EMAIL_ADDRESS][DOMAIN_NAME] Toggle Sidebar Orders D…" at bounding box center [666, 390] width 1332 height 781
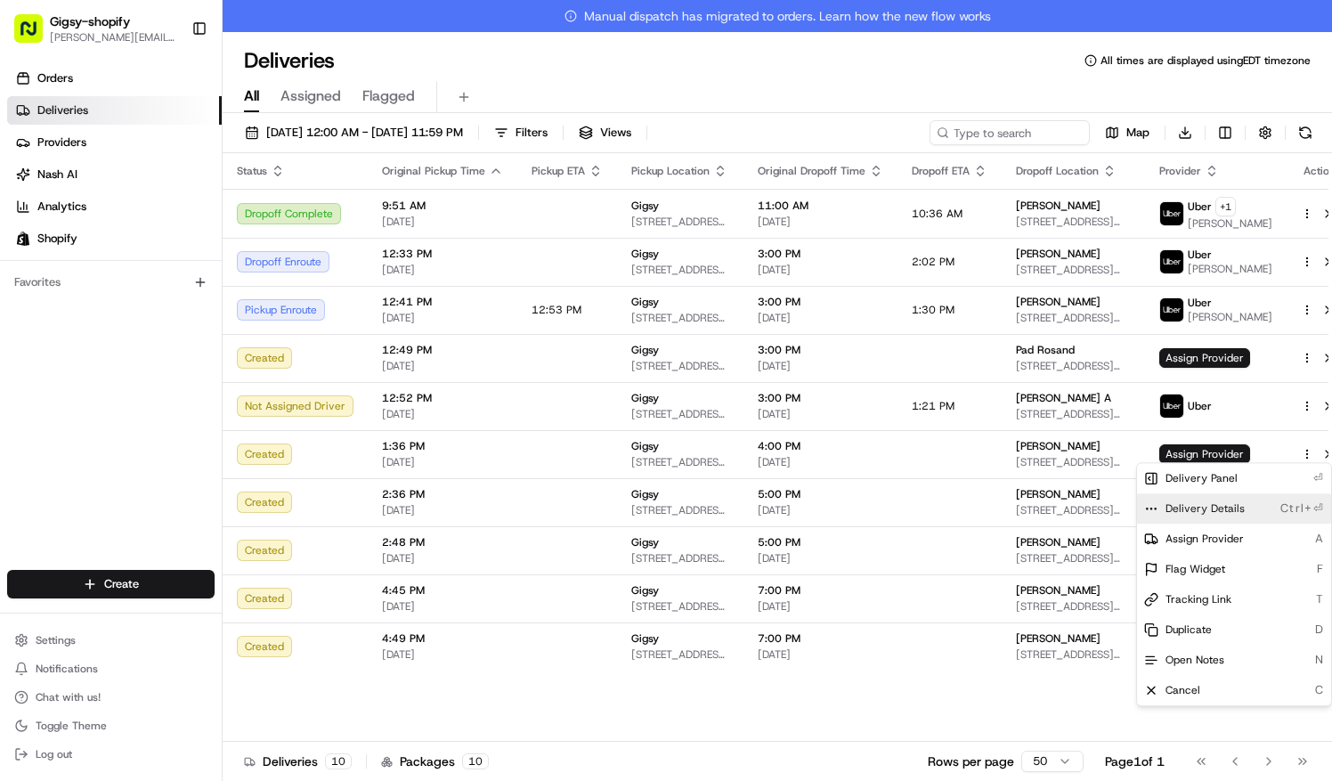
click at [1212, 510] on span "Delivery Details" at bounding box center [1204, 508] width 79 height 14
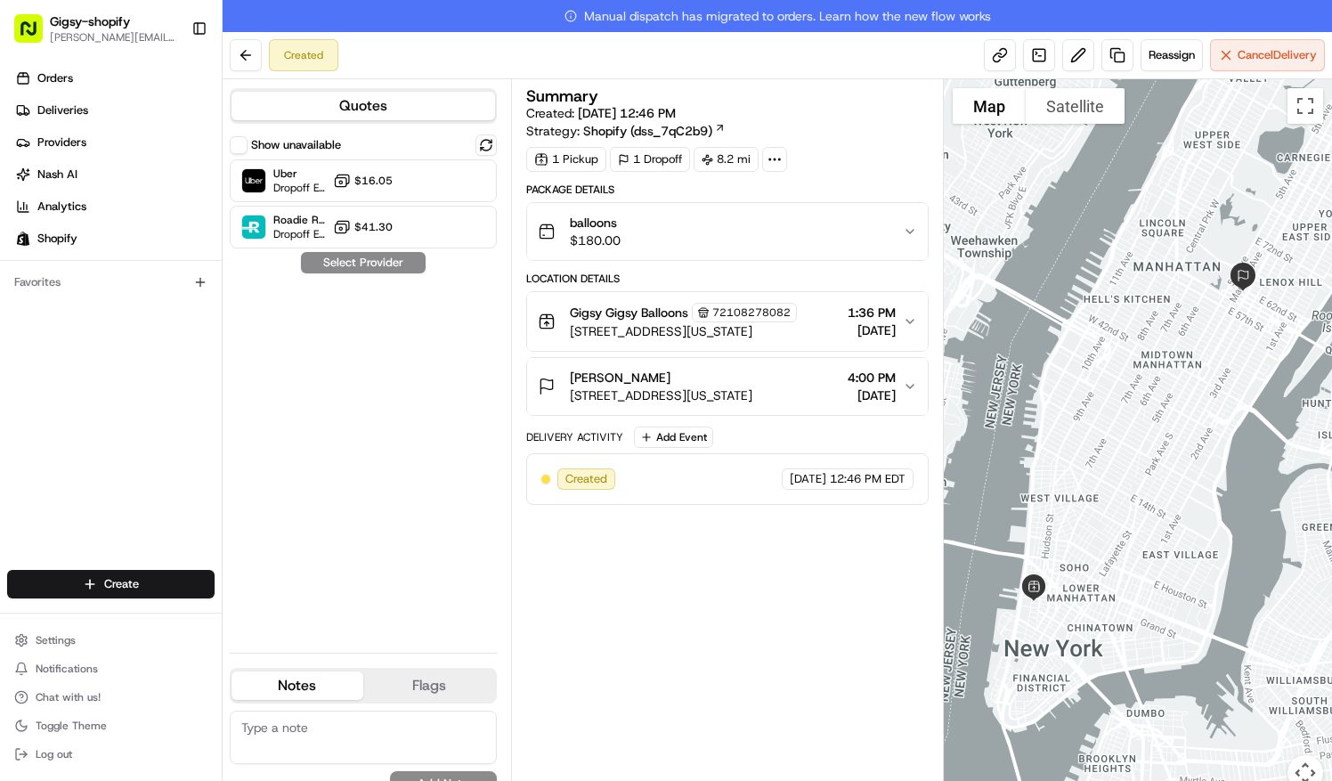
click at [893, 389] on span "[DATE]" at bounding box center [871, 395] width 48 height 18
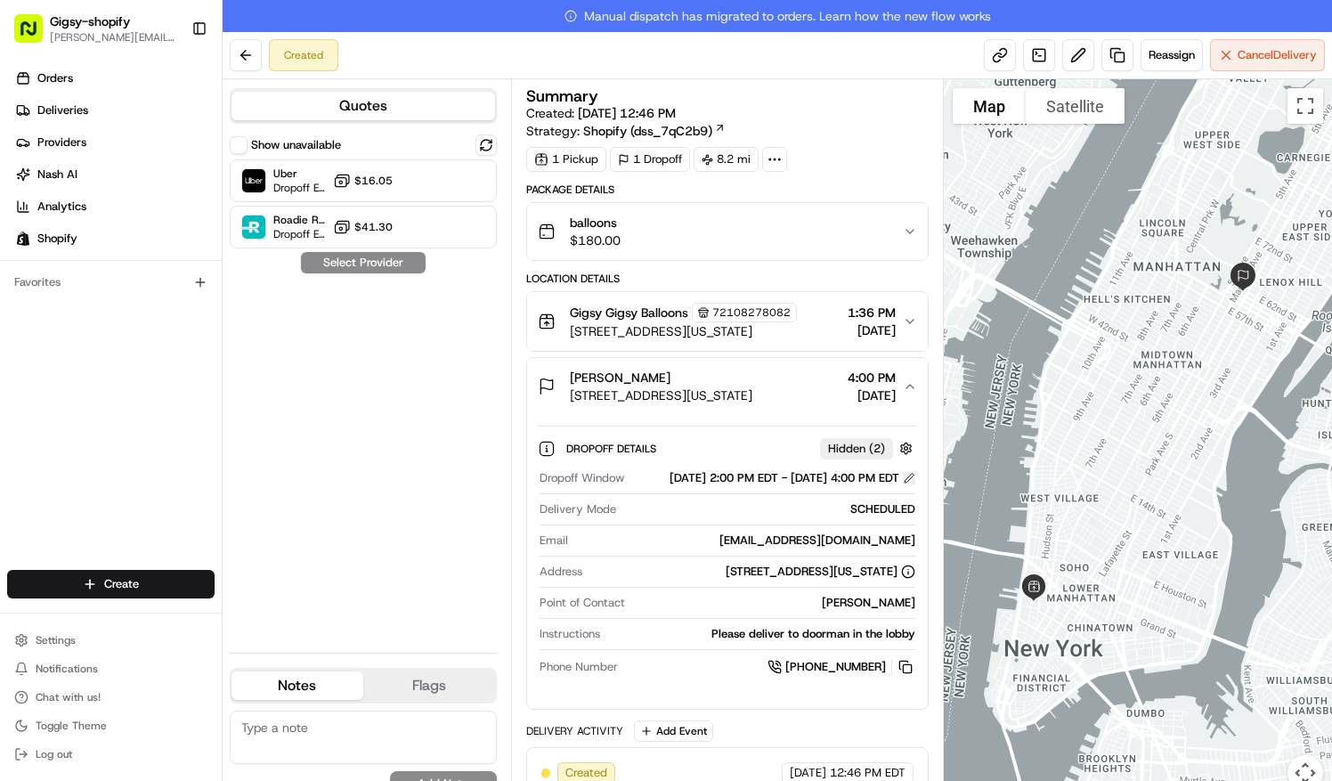
click at [909, 479] on button at bounding box center [909, 478] width 12 height 12
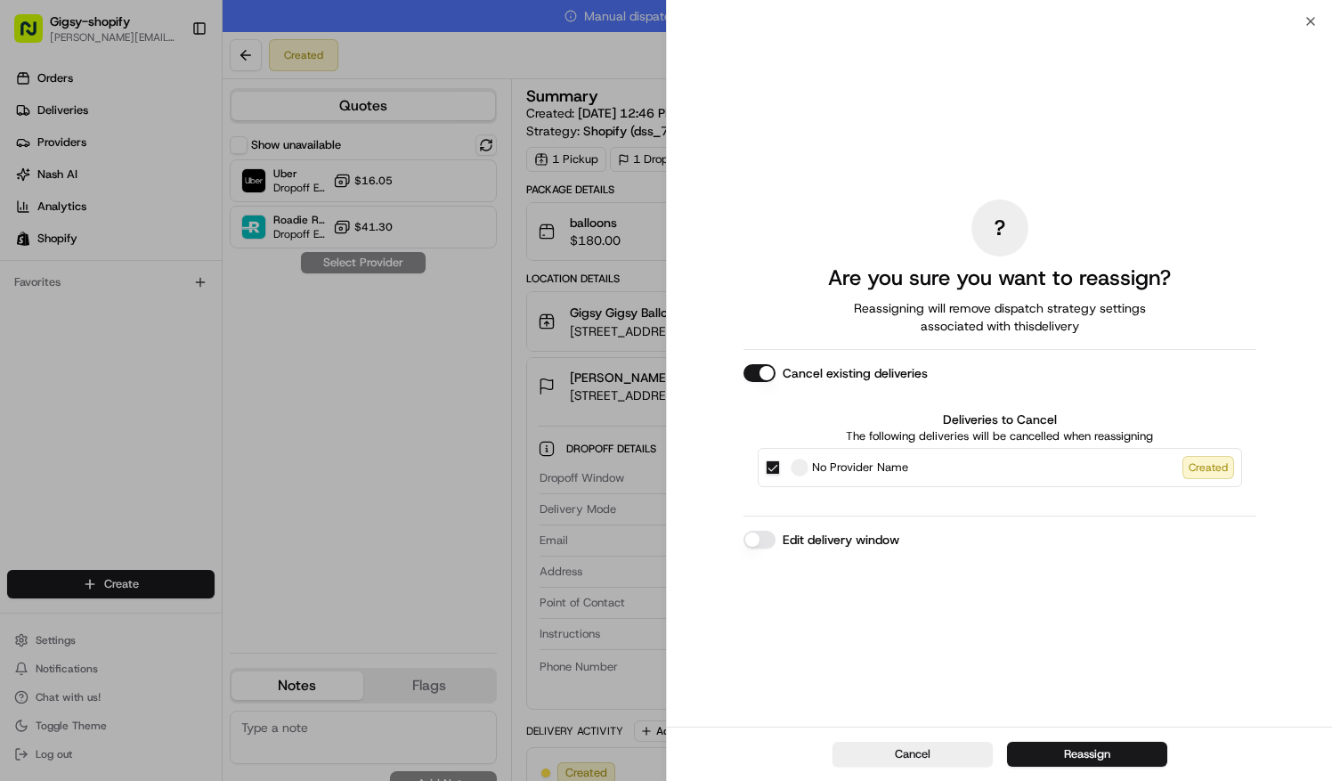
click at [766, 539] on button "Edit delivery window" at bounding box center [759, 540] width 32 height 18
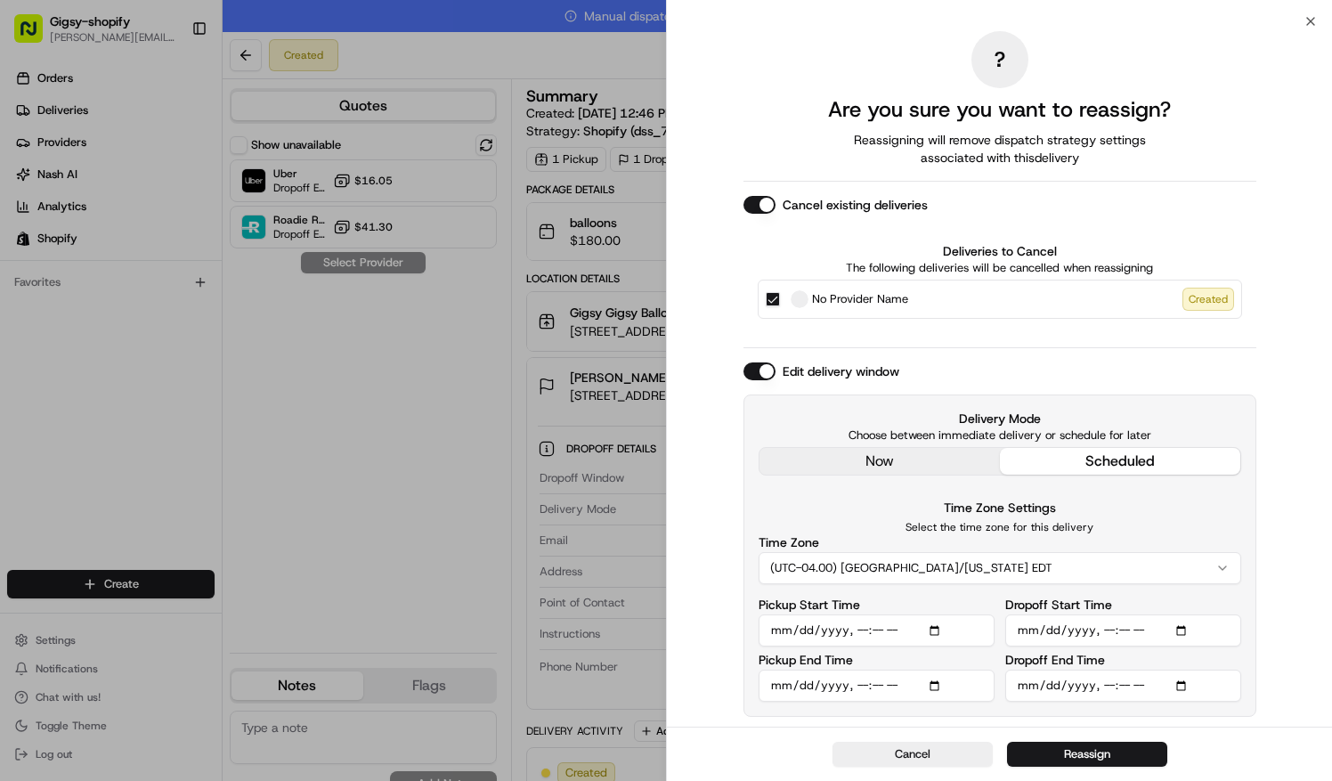
click at [1107, 632] on input "Dropoff Start Time" at bounding box center [1123, 630] width 236 height 32
type input "2025-08-22T13:30"
click at [1107, 684] on input "Dropoff End Time" at bounding box center [1123, 685] width 236 height 32
type input "2025-08-22T15:30"
click at [1109, 757] on button "Reassign" at bounding box center [1087, 754] width 160 height 25
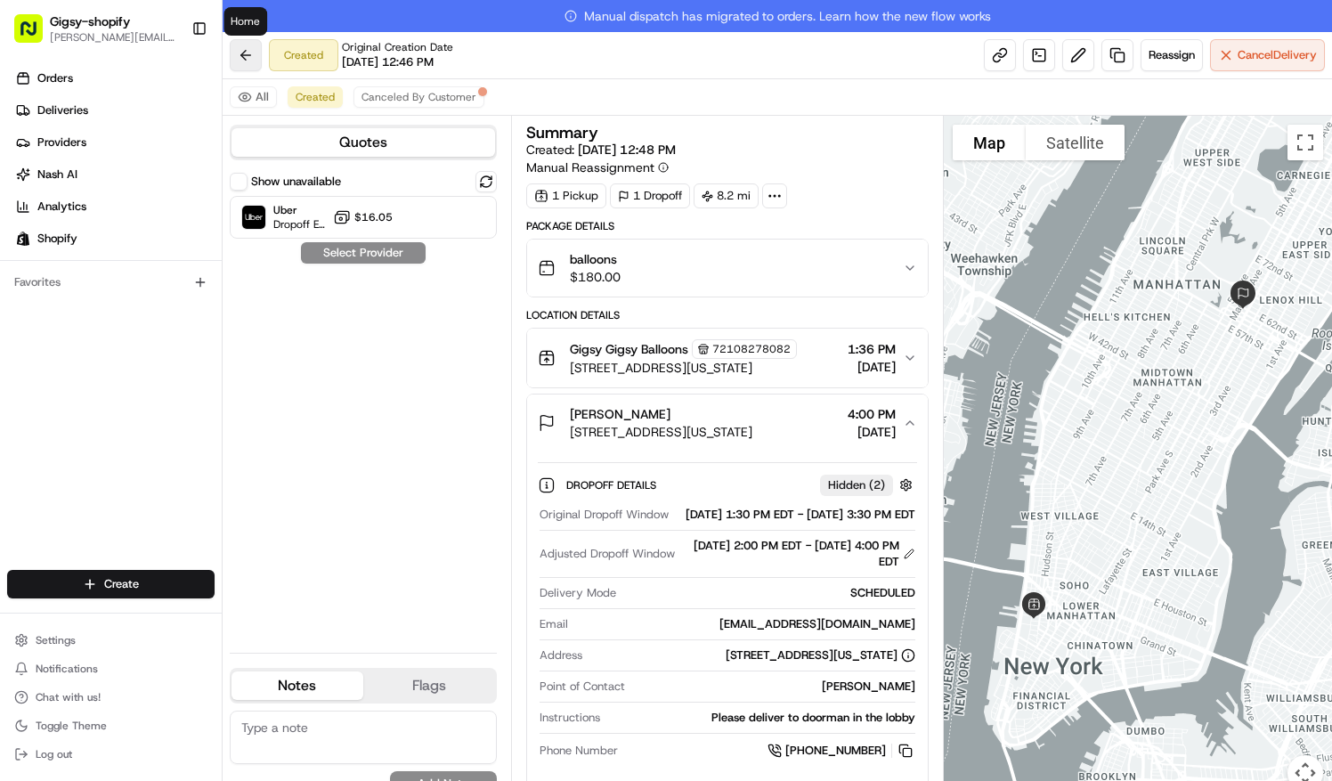
click at [253, 57] on button at bounding box center [246, 55] width 32 height 32
